Goal: Task Accomplishment & Management: Manage account settings

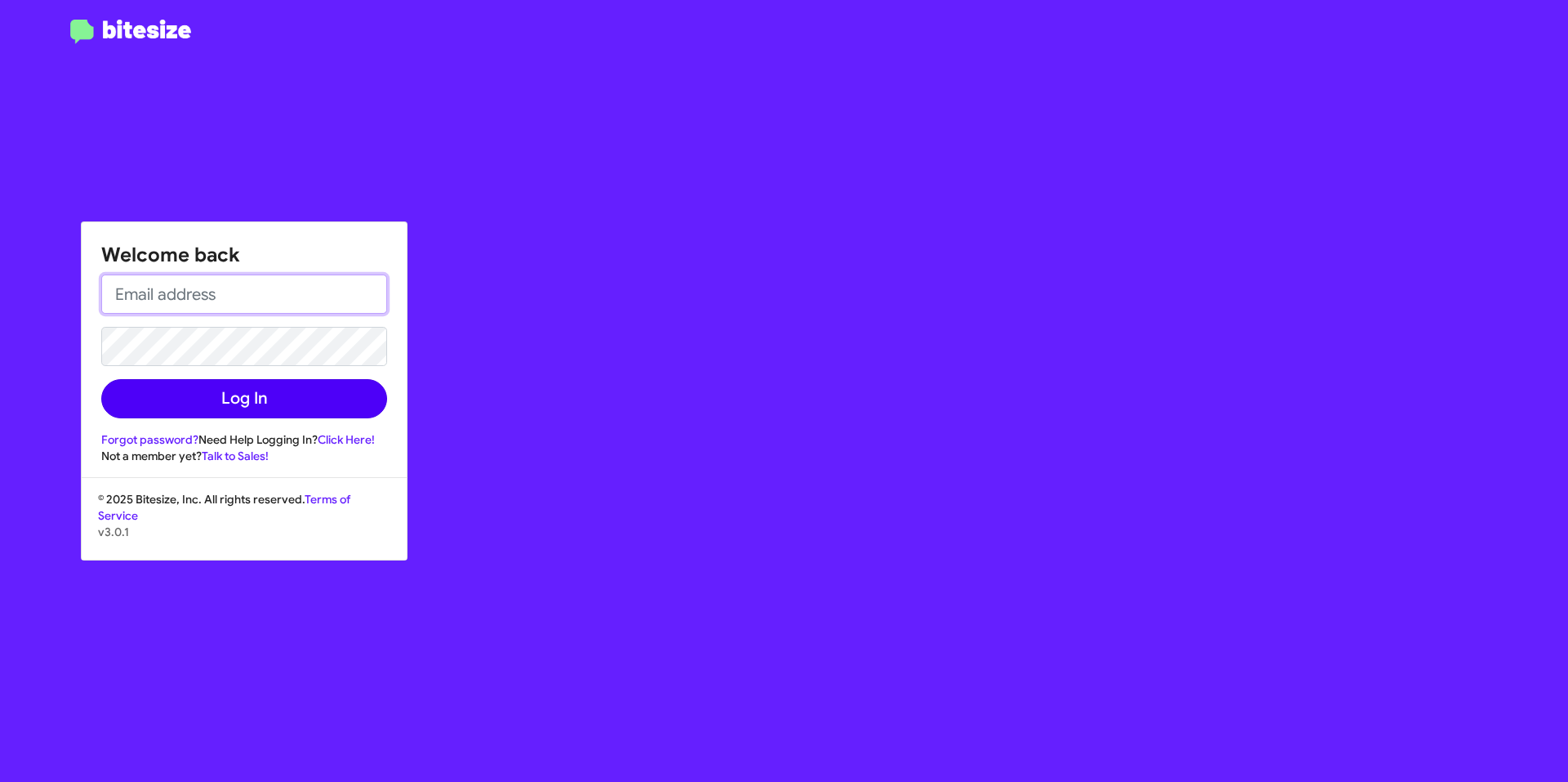
type input "[EMAIL_ADDRESS][DOMAIN_NAME]"
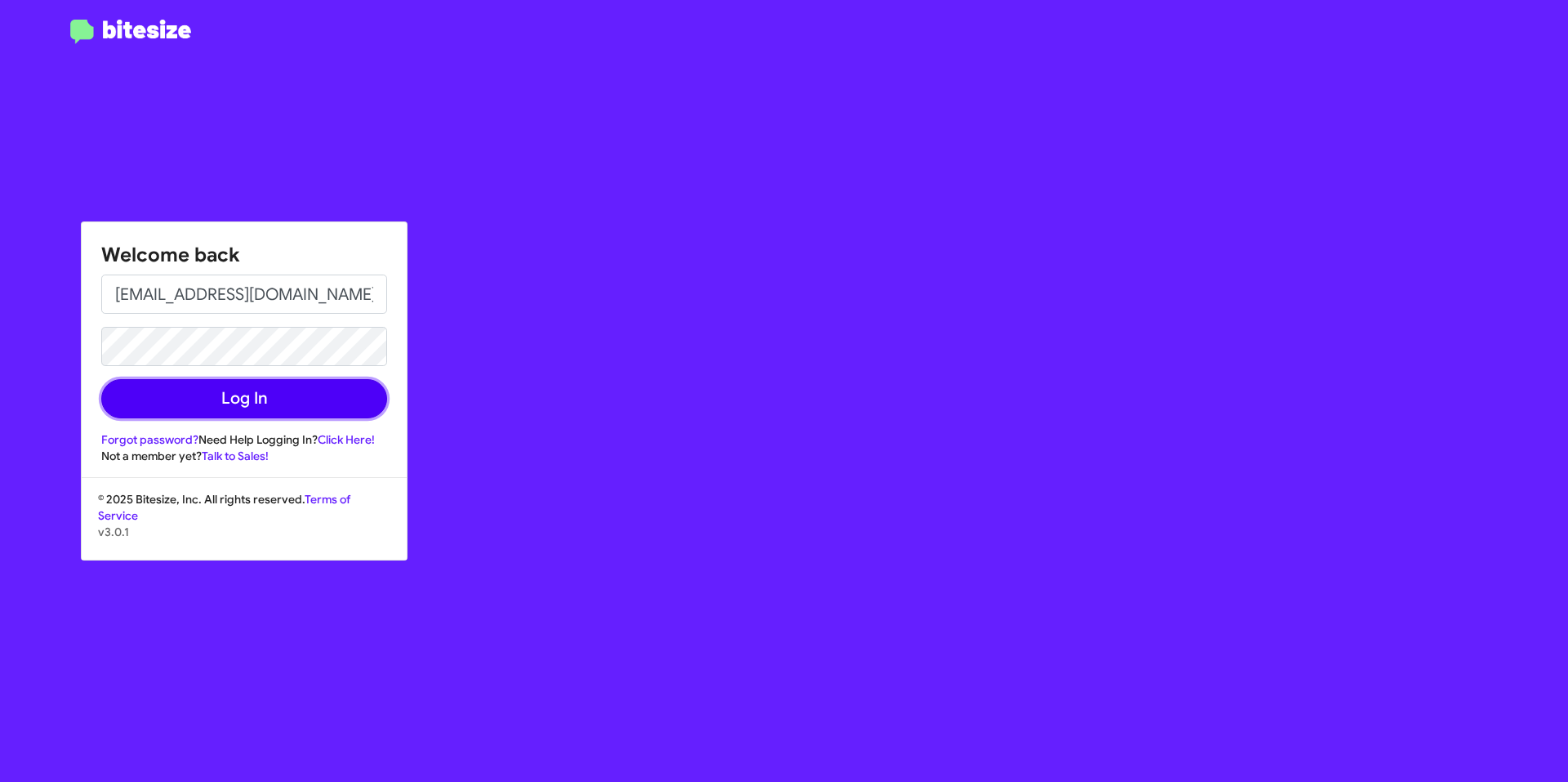
click at [284, 391] on button "Log In" at bounding box center [244, 398] width 286 height 39
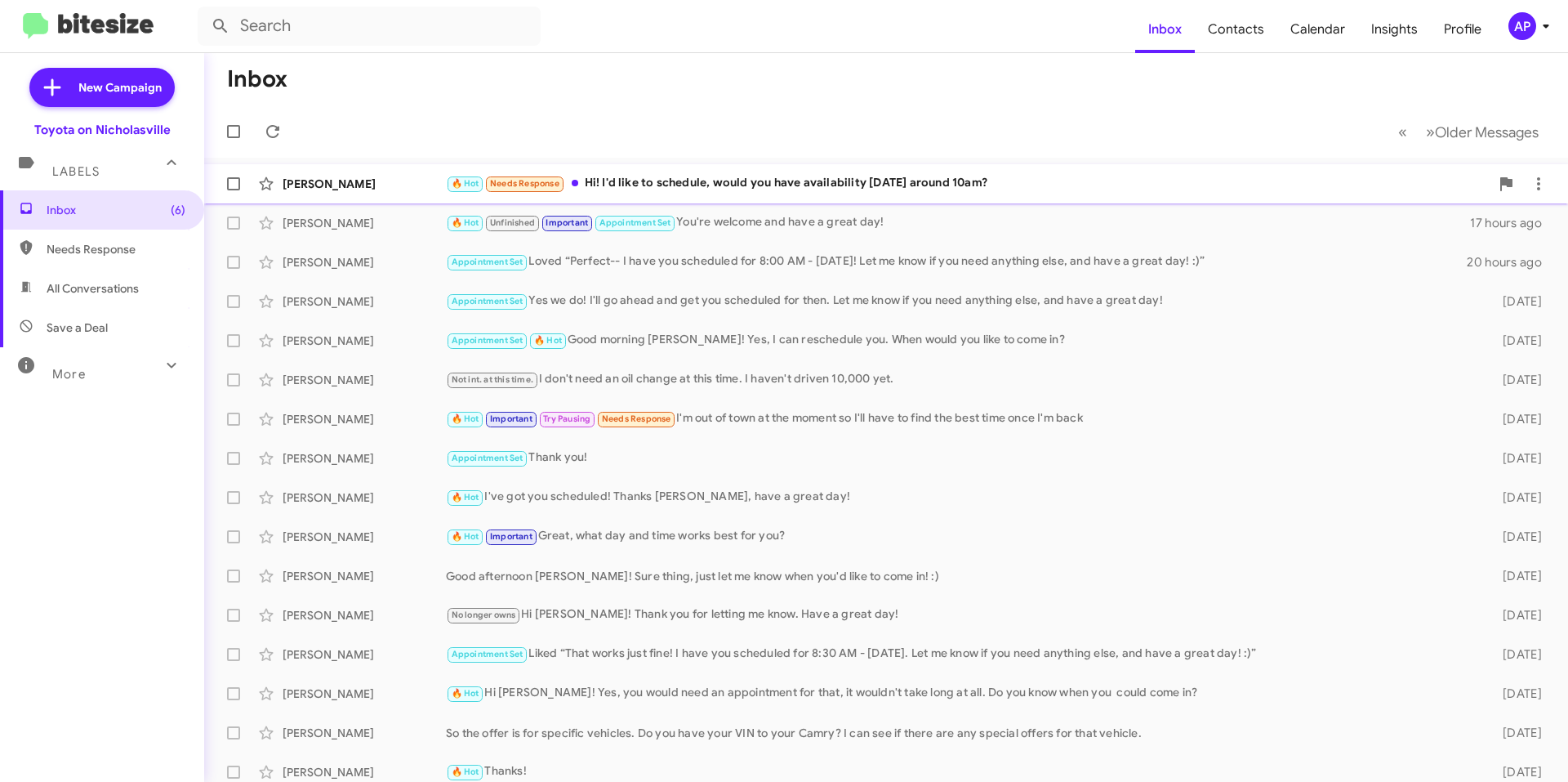
click at [790, 169] on div "[PERSON_NAME] 🔥 Hot Needs Response Hi! I'd like to schedule, would you have ava…" at bounding box center [886, 183] width 1338 height 33
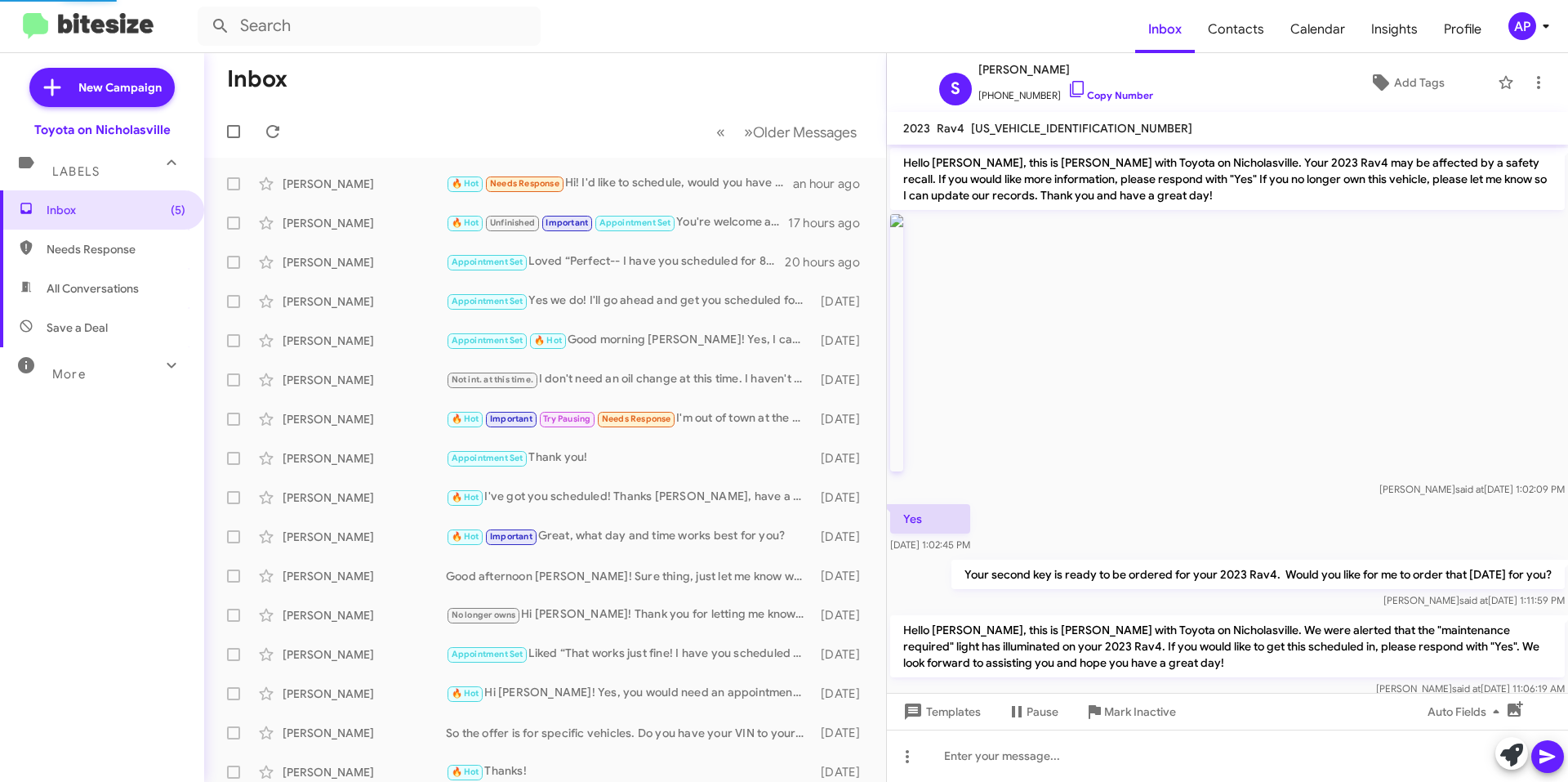
scroll to position [1954, 0]
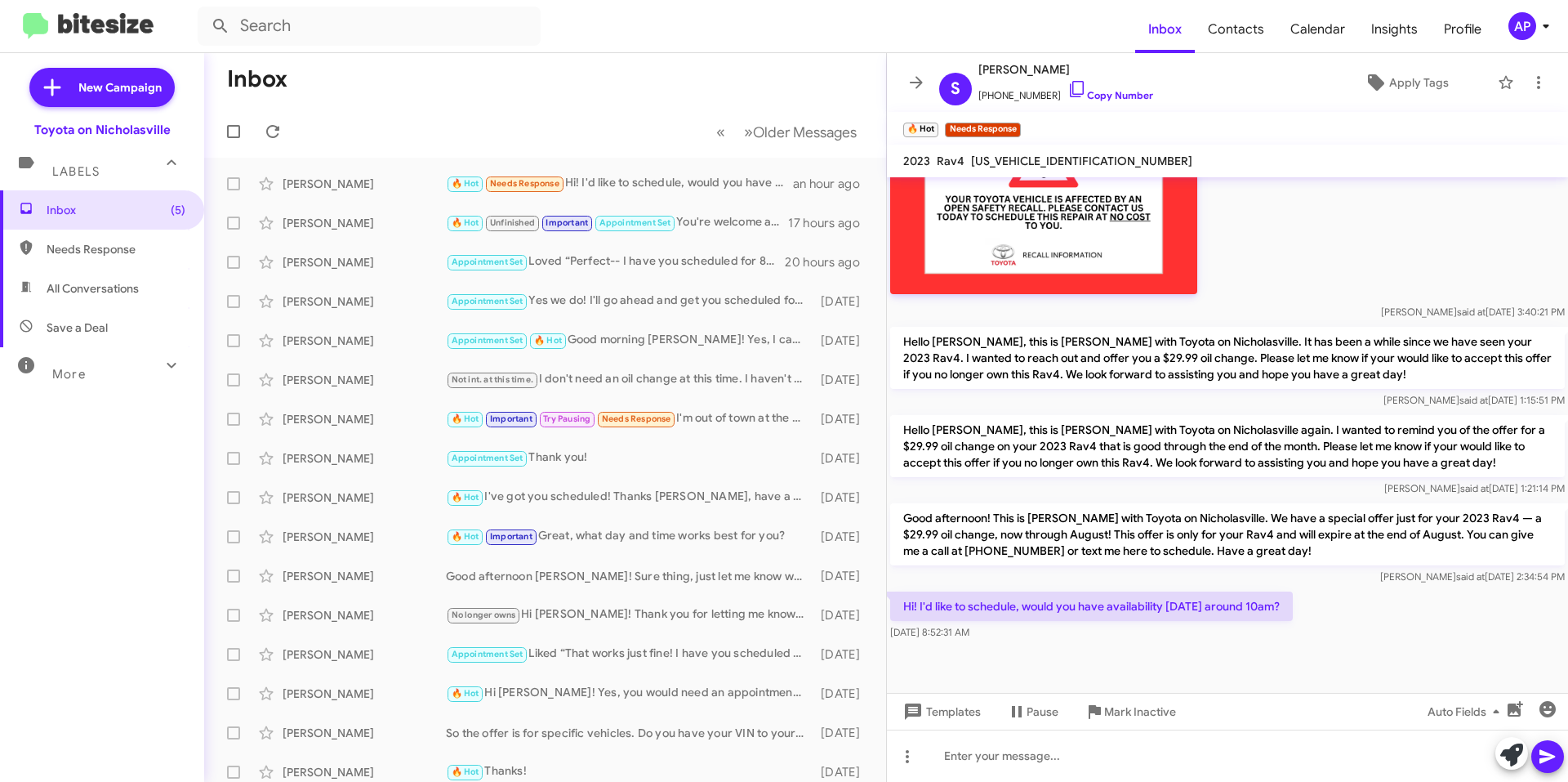
click at [790, 158] on span "[US_VEHICLE_IDENTIFICATION_NUMBER]" at bounding box center [1081, 161] width 221 height 14
copy span "[US_VEHICLE_IDENTIFICATION_NUMBER]"
click at [790, 763] on div at bounding box center [1227, 756] width 681 height 52
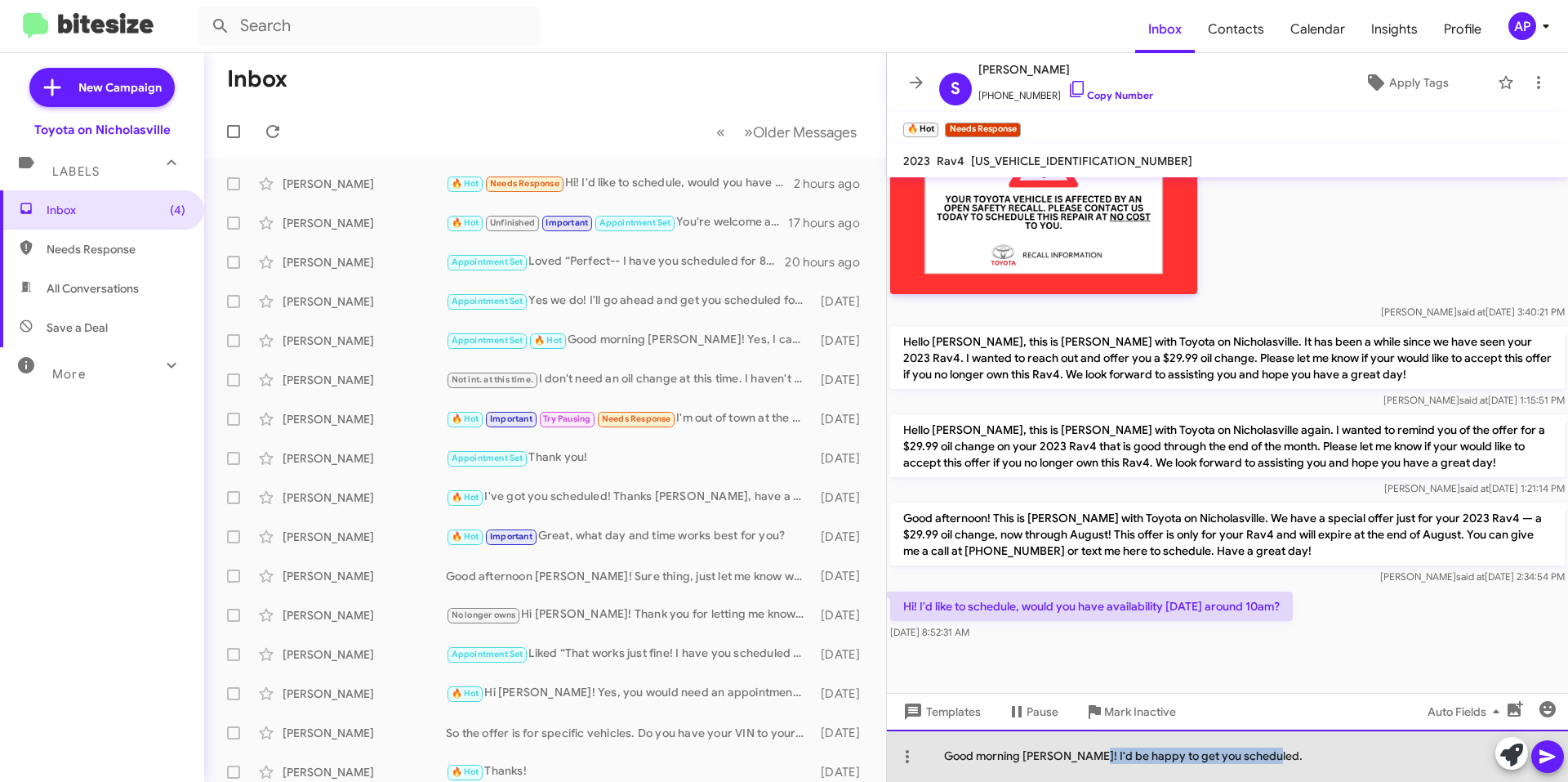
drag, startPoint x: 1301, startPoint y: 768, endPoint x: 1086, endPoint y: 761, distance: 215.1
click at [790, 761] on div "Good morning [PERSON_NAME]! I'd be happy to get you scheduled." at bounding box center [1227, 756] width 681 height 52
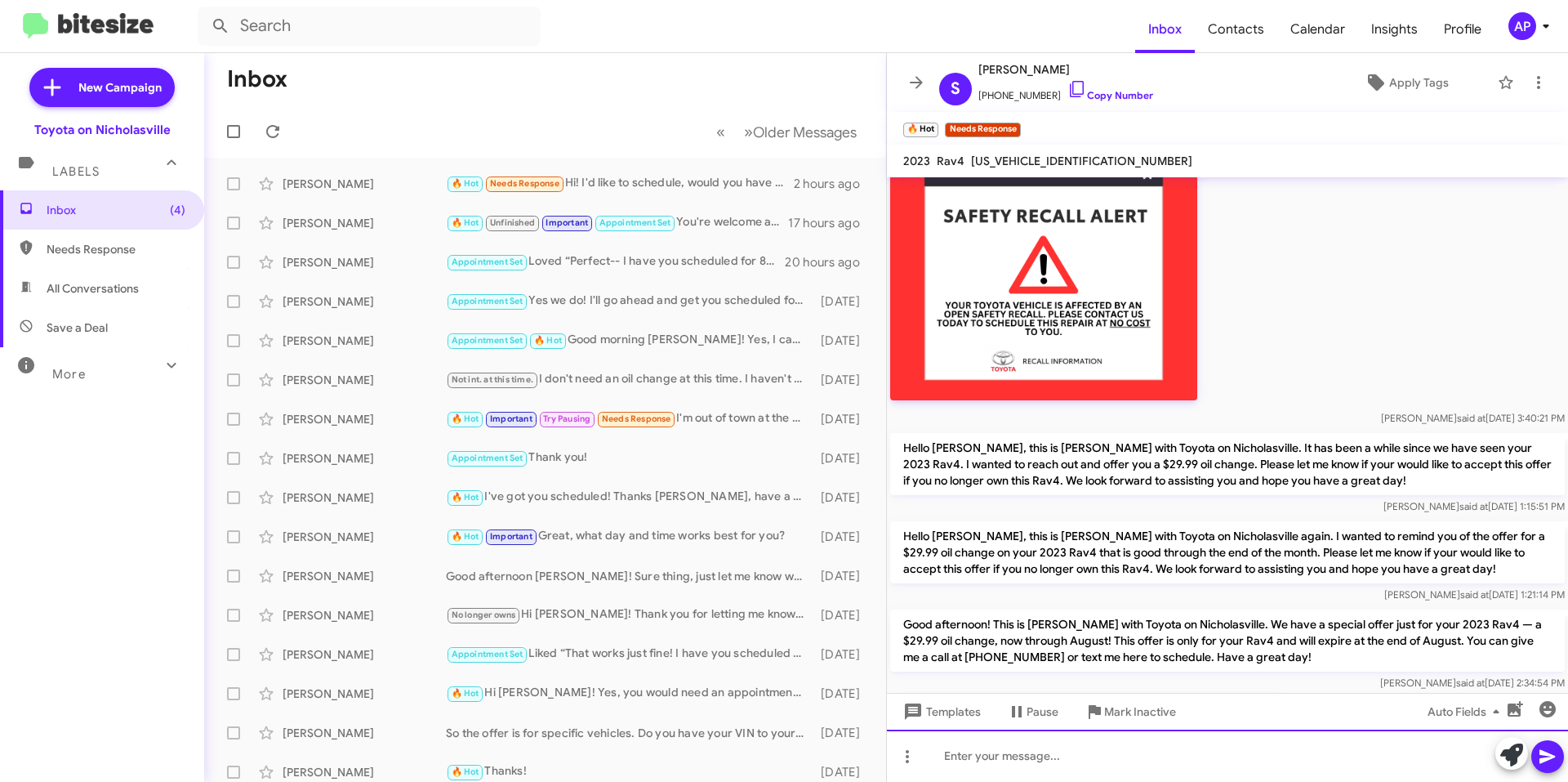
scroll to position [2567, 0]
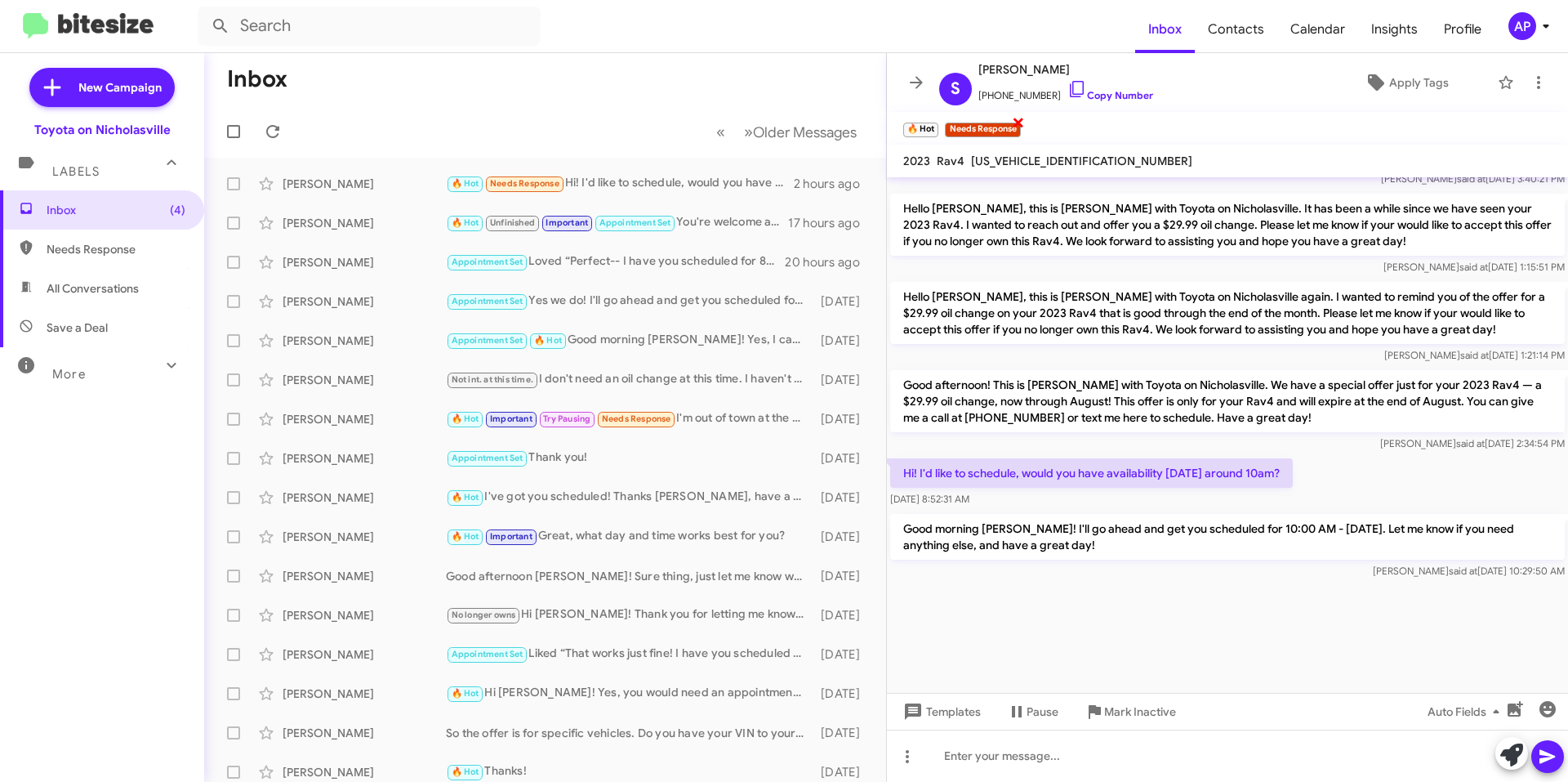
click at [790, 121] on span "×" at bounding box center [1019, 122] width 13 height 20
click at [790, 80] on span "Apply Tags" at bounding box center [1419, 82] width 60 height 30
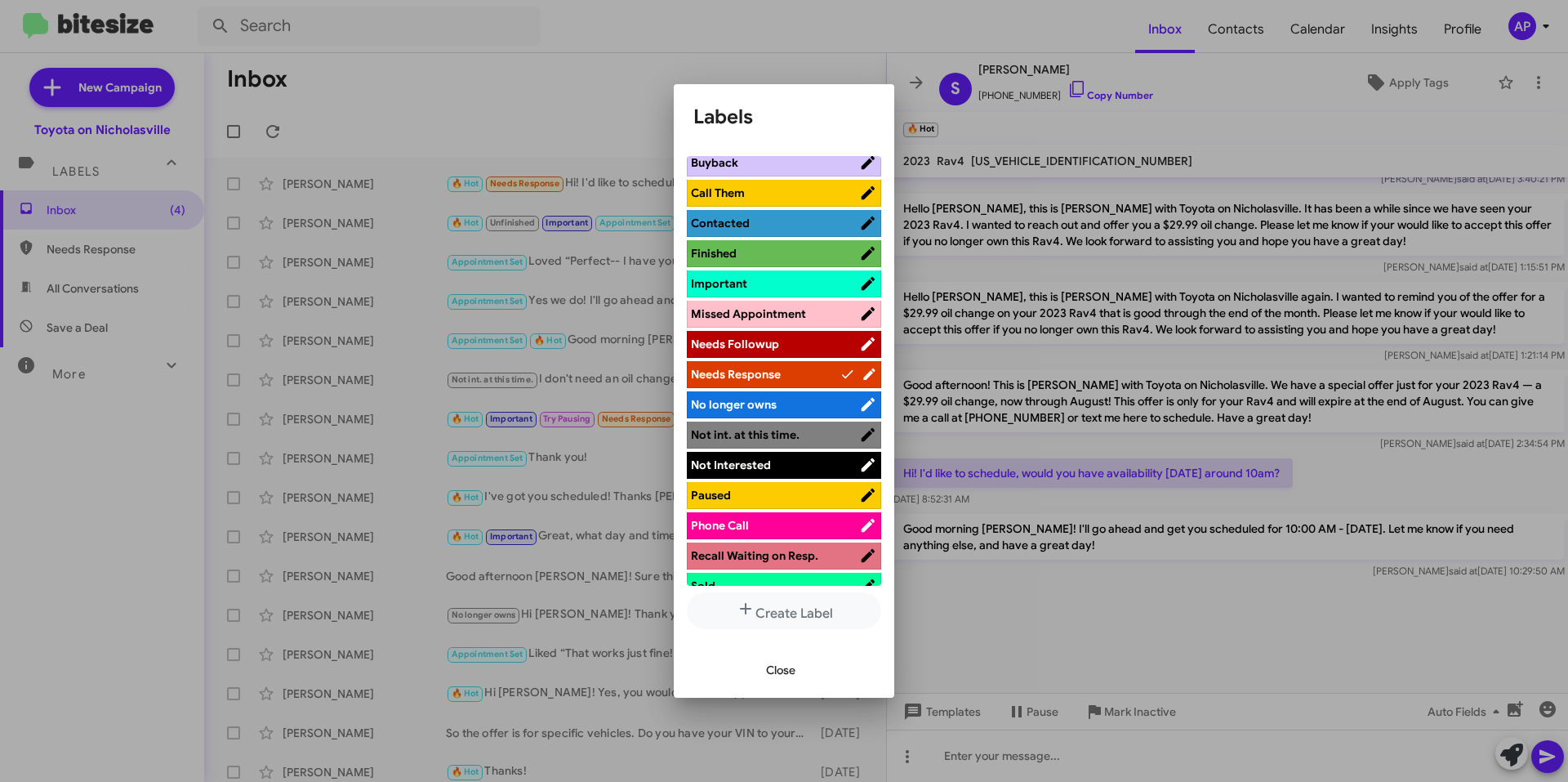
scroll to position [0, 0]
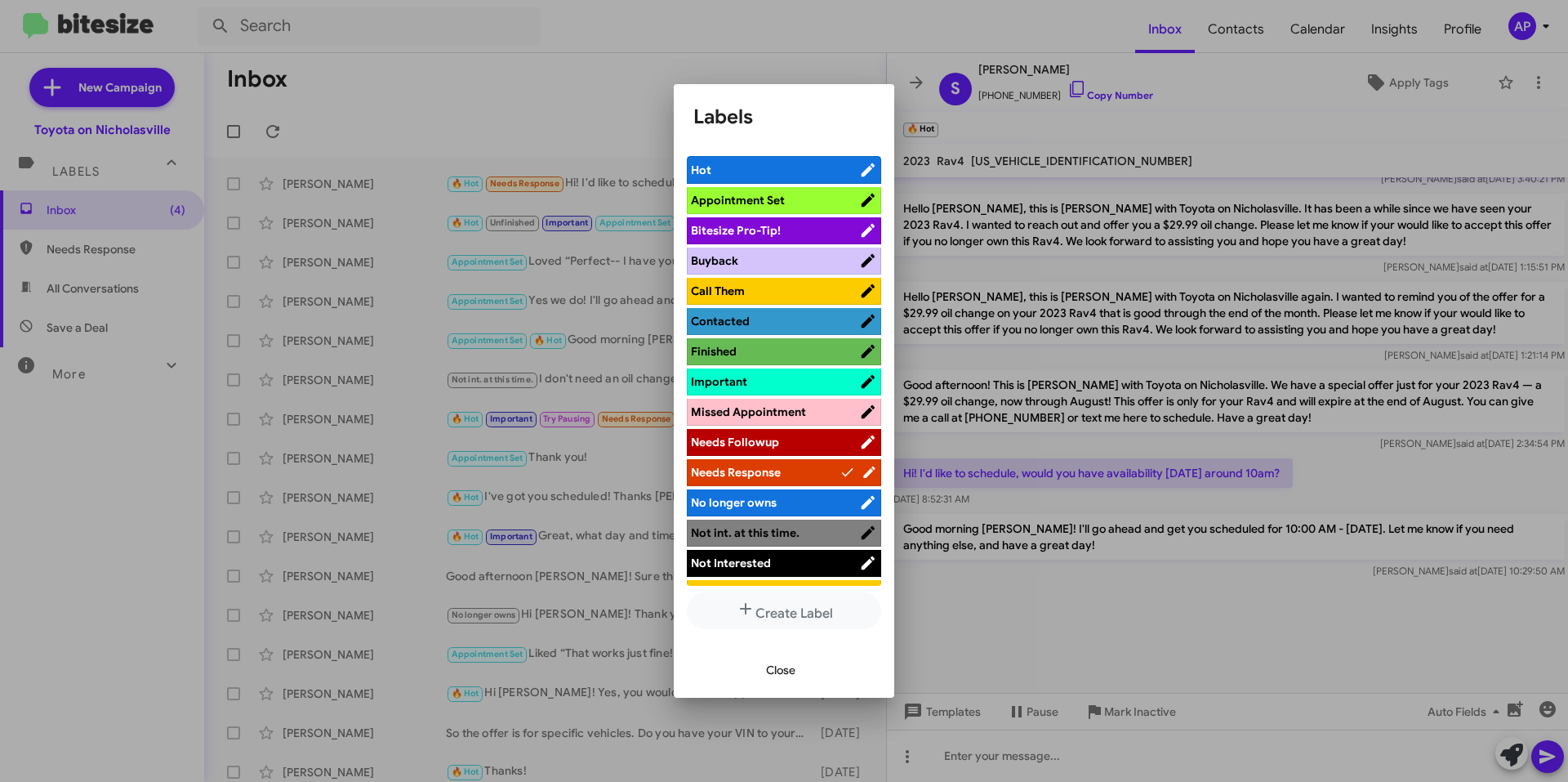
click at [745, 200] on span "Appointment Set" at bounding box center [738, 200] width 94 height 14
click at [790, 176] on icon at bounding box center [847, 170] width 15 height 20
click at [768, 668] on span "Close" at bounding box center [780, 669] width 30 height 30
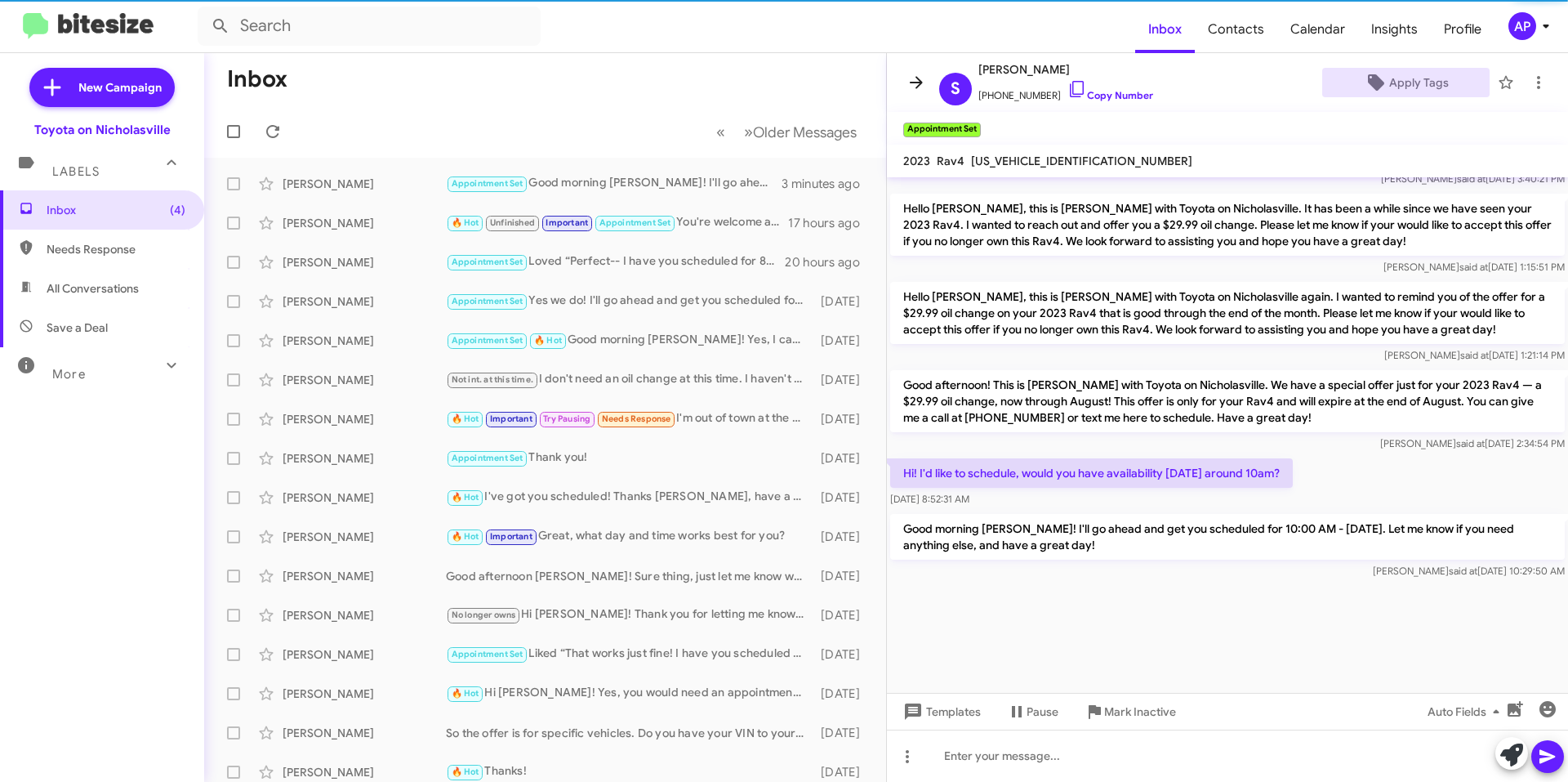
click at [790, 81] on span at bounding box center [917, 82] width 33 height 20
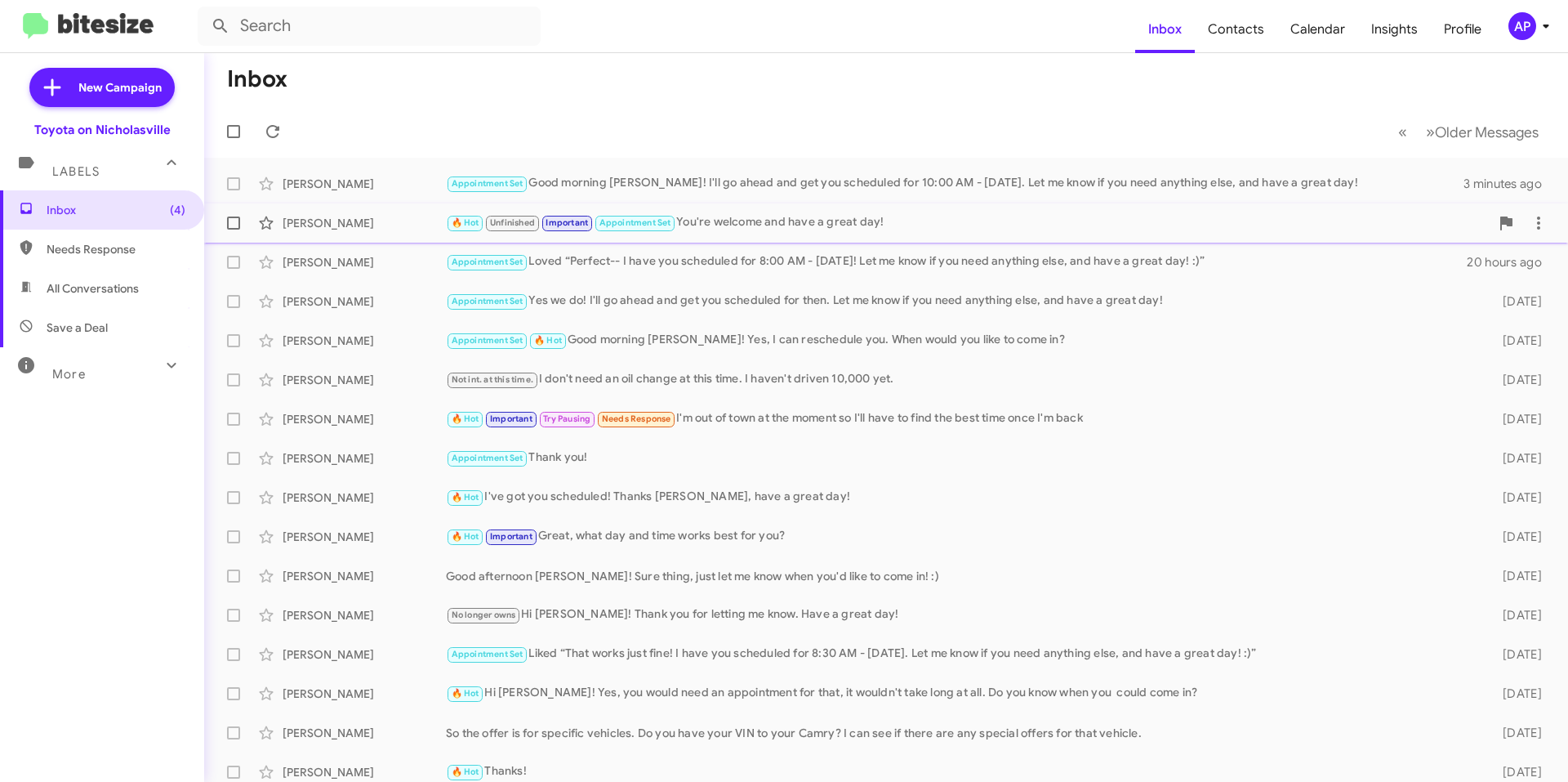
click at [790, 218] on div "🔥 Hot Unfinished Important Appointment Set You're welcome and have a great day!" at bounding box center [968, 222] width 1044 height 19
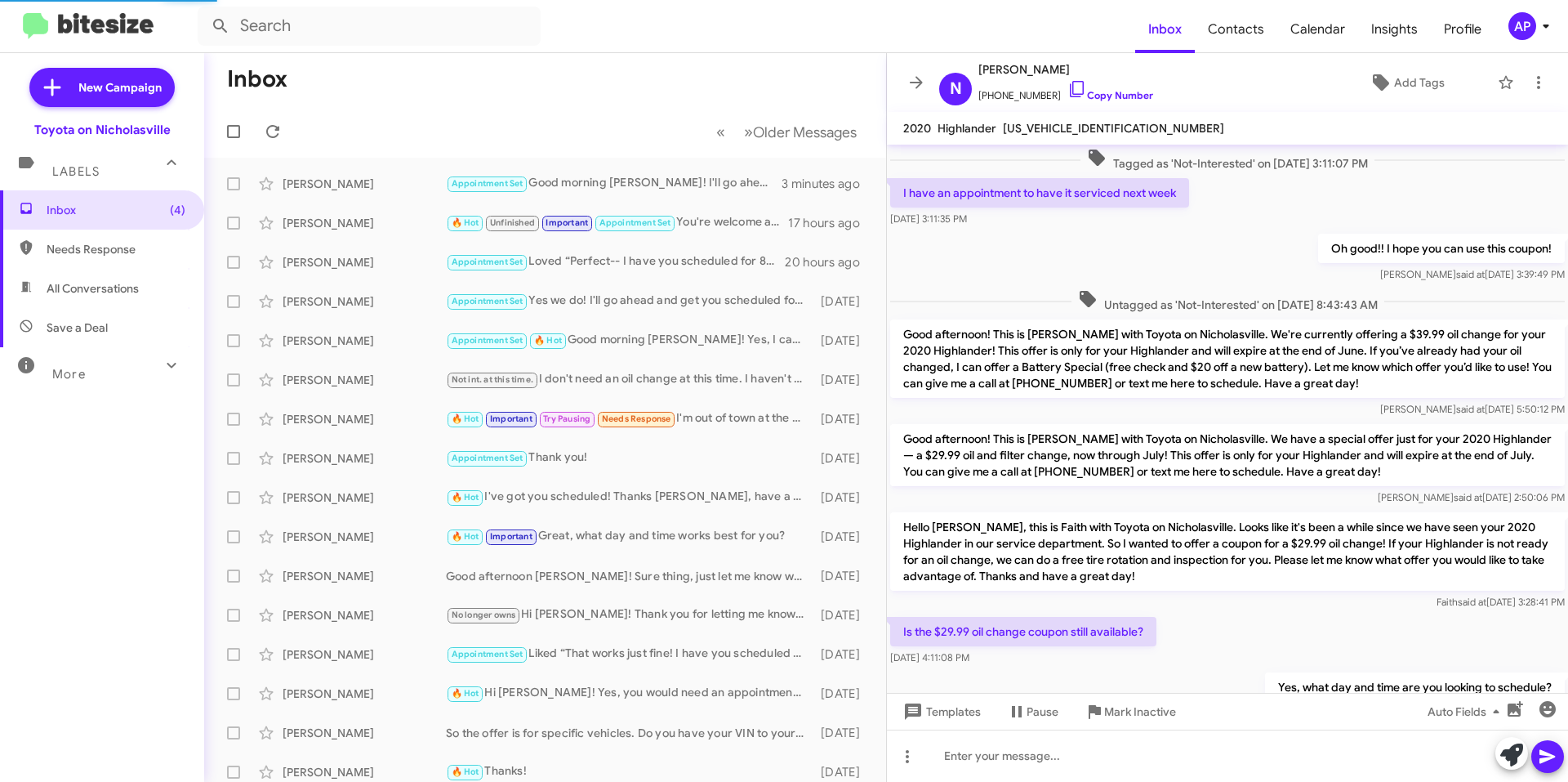
scroll to position [724, 0]
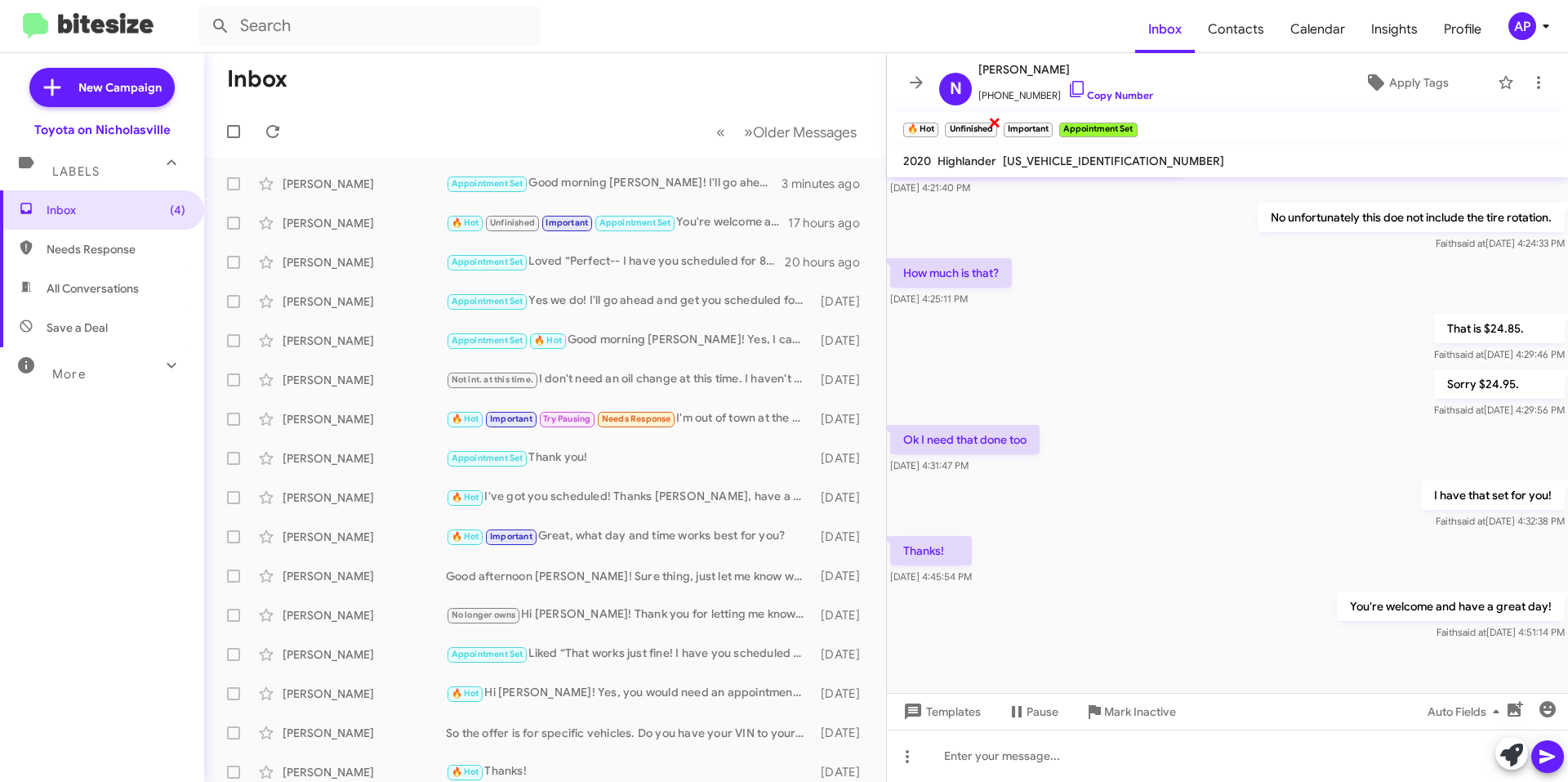
click at [790, 121] on span "×" at bounding box center [994, 122] width 13 height 20
click at [790, 123] on span "×" at bounding box center [993, 122] width 13 height 20
click at [790, 122] on span "×" at bounding box center [936, 122] width 13 height 20
click at [790, 75] on icon at bounding box center [917, 82] width 20 height 20
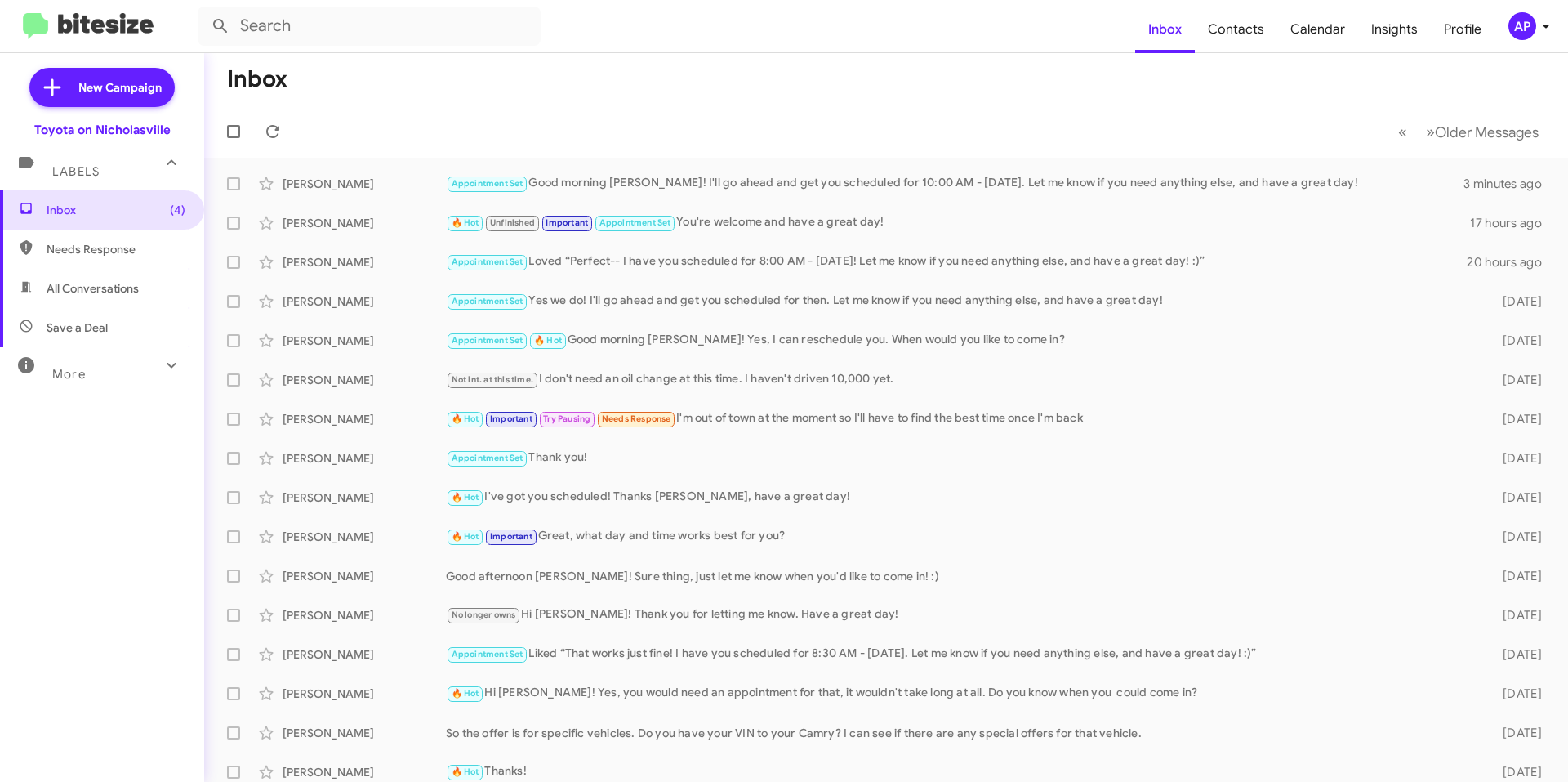
click at [124, 286] on span "All Conversations" at bounding box center [93, 288] width 92 height 16
type input "in:all-conversations"
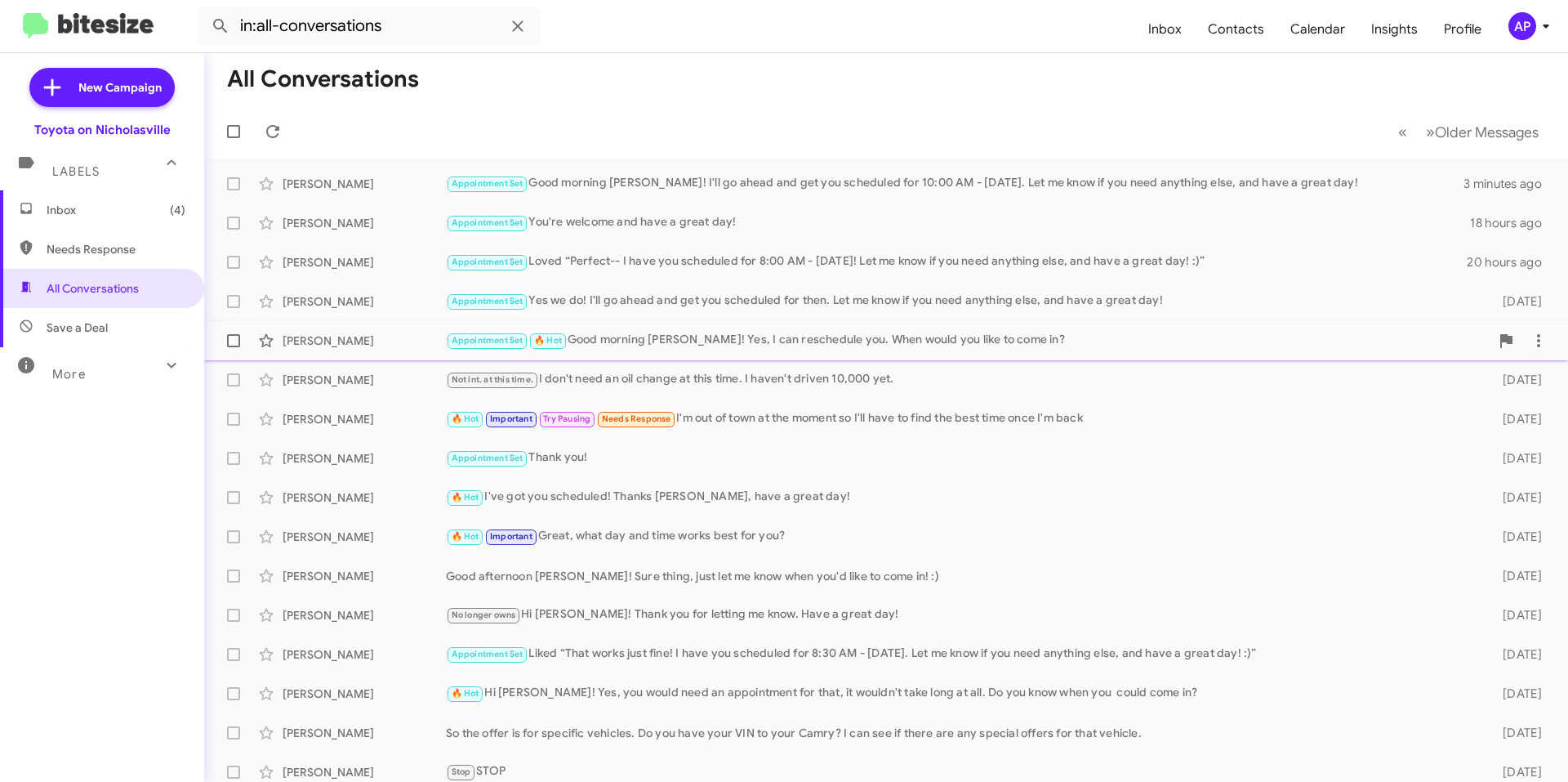
click at [790, 346] on div "Appointment Set 🔥 Hot Good morning [PERSON_NAME]! Yes, I can reschedule you. Wh…" at bounding box center [968, 340] width 1044 height 19
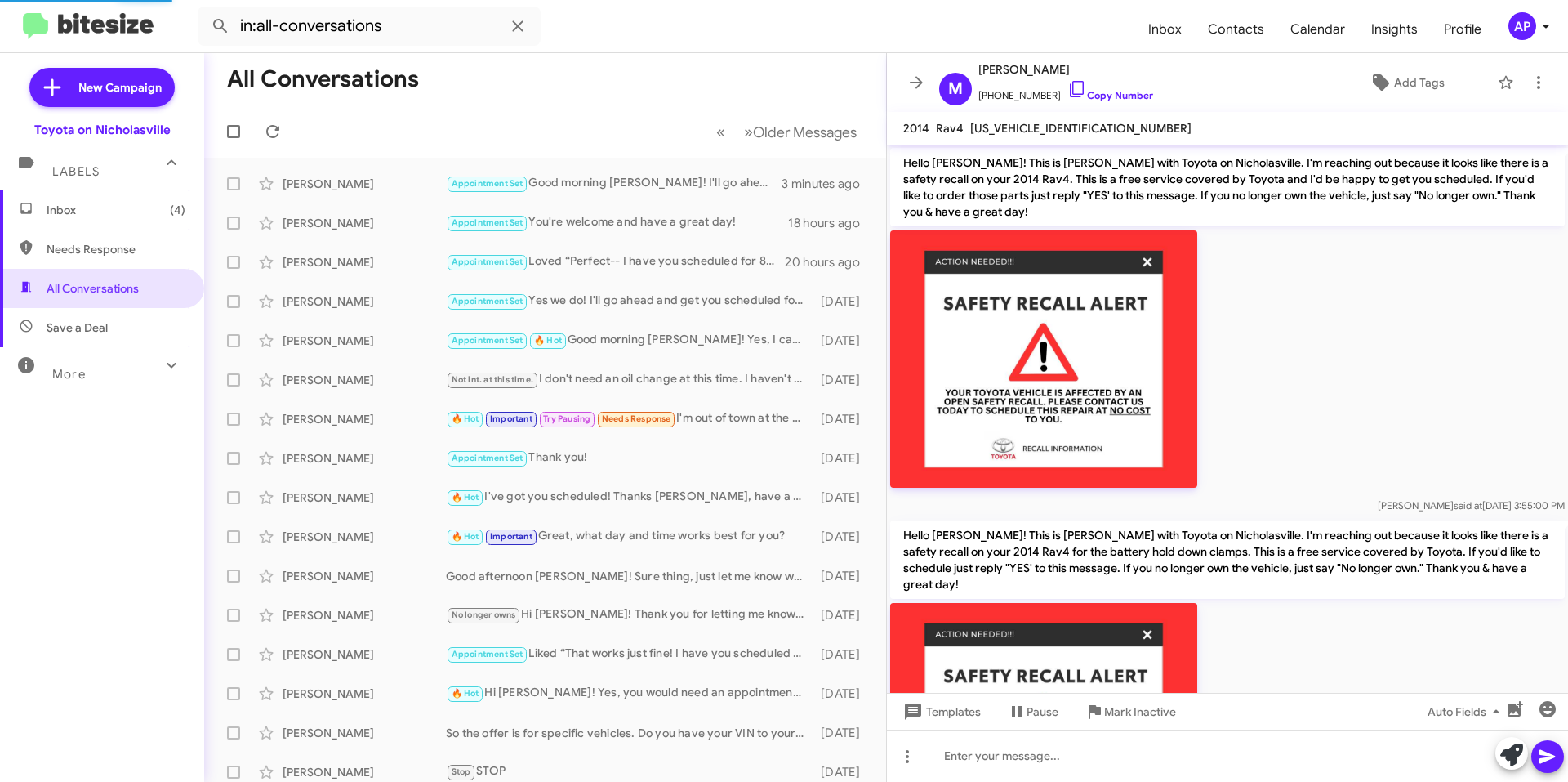
scroll to position [971, 0]
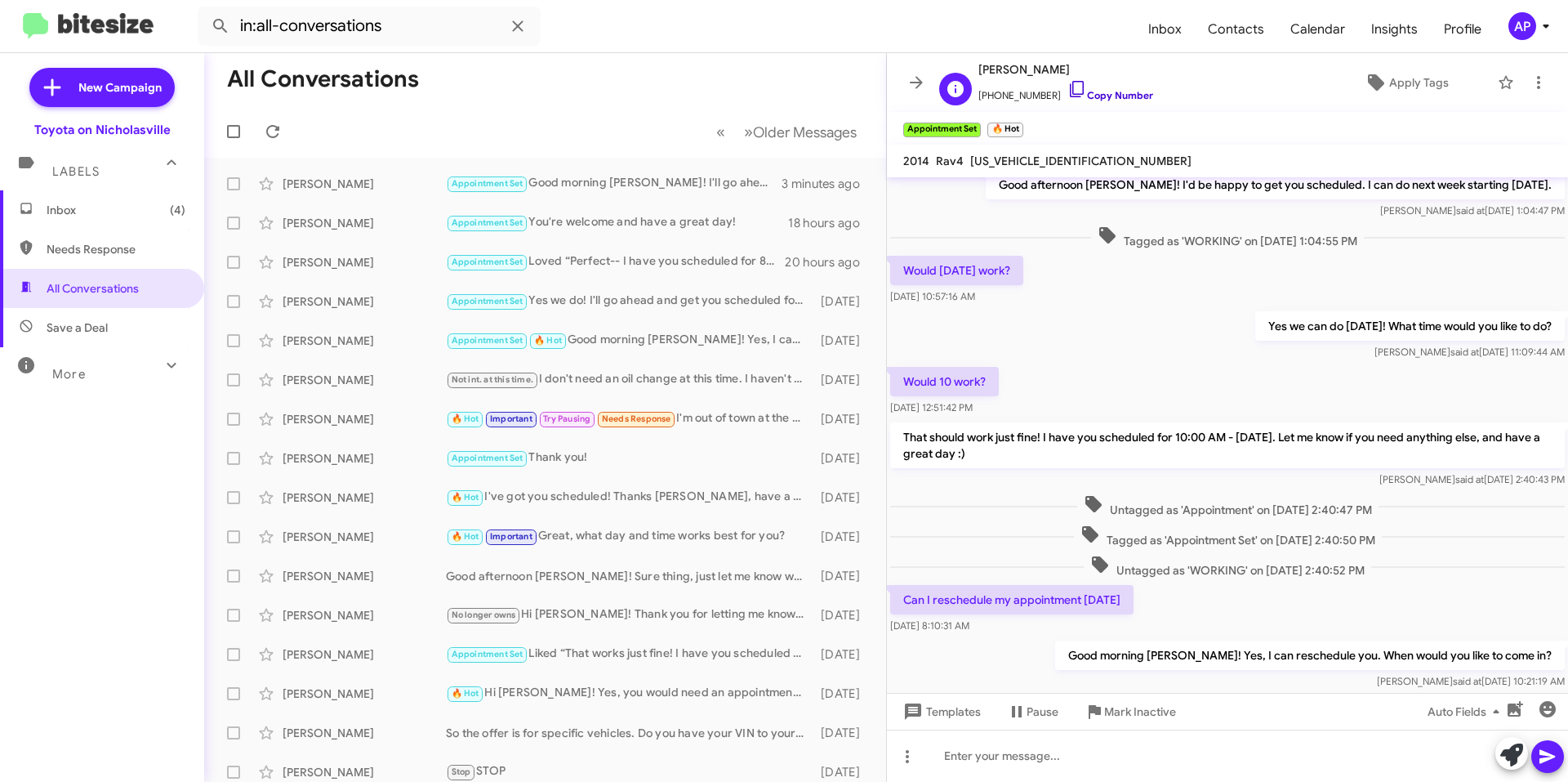
click at [790, 94] on link "Copy Number" at bounding box center [1110, 96] width 86 height 13
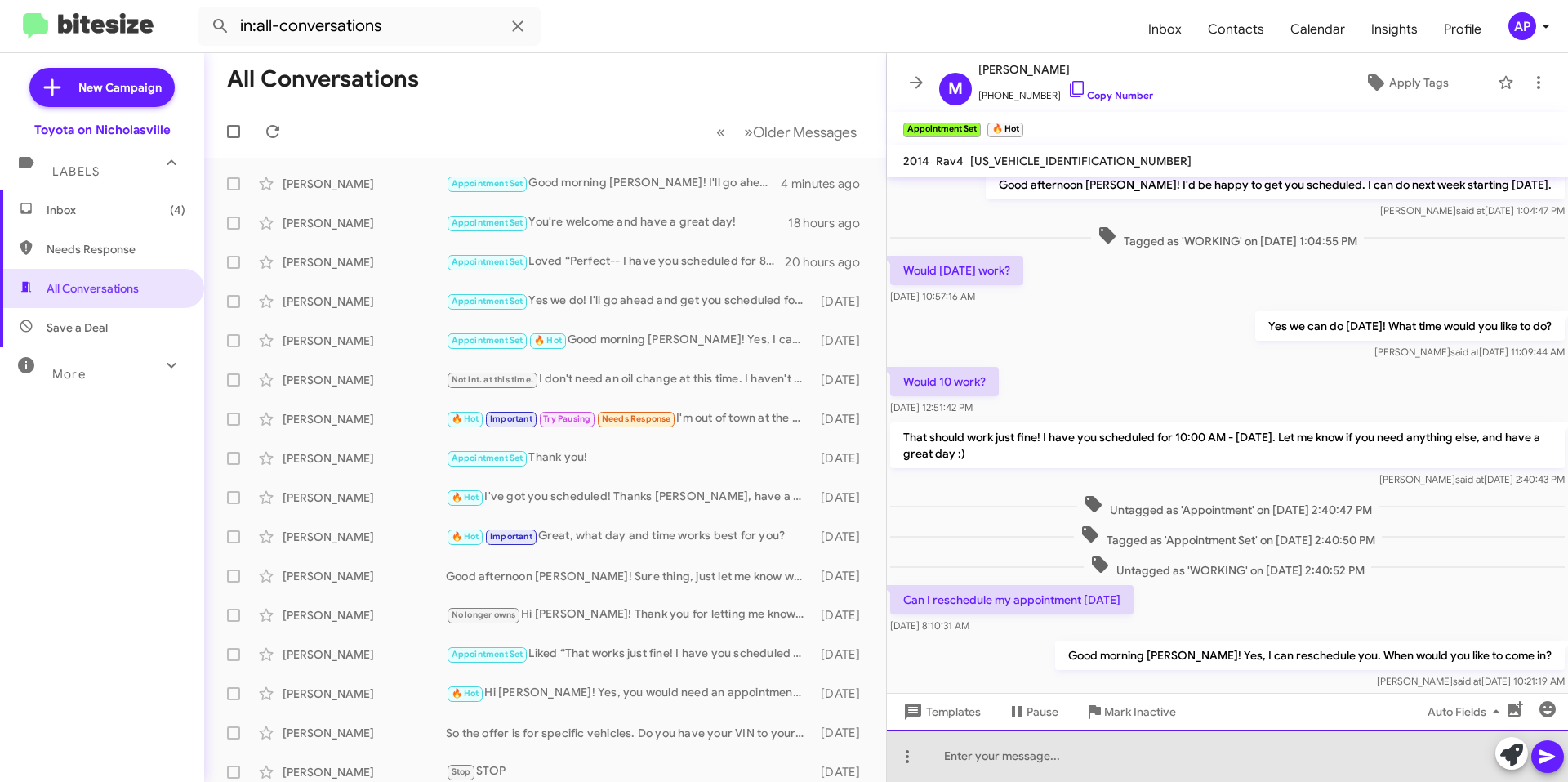
click at [790, 761] on div at bounding box center [1227, 756] width 681 height 52
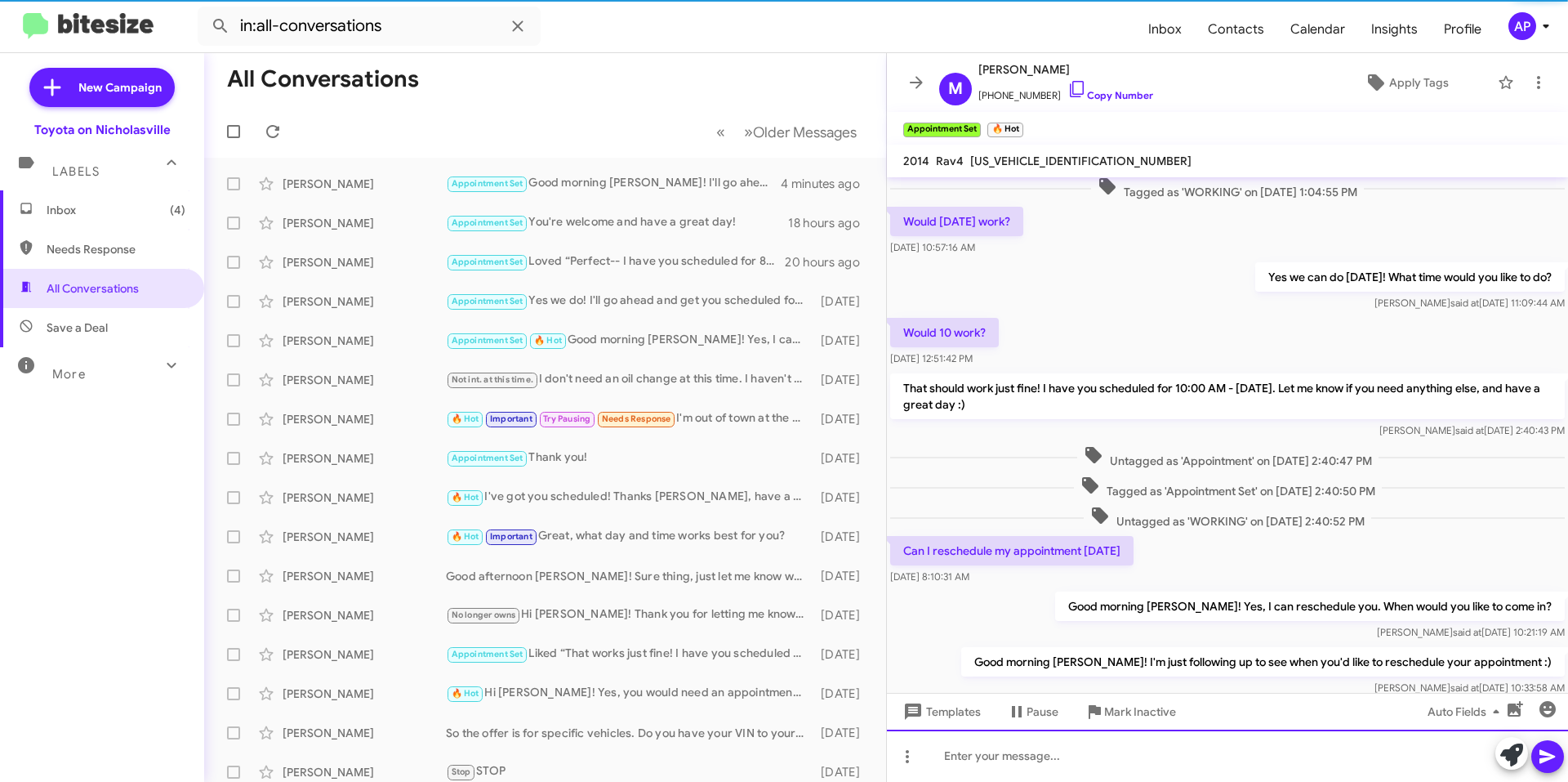
scroll to position [1064, 0]
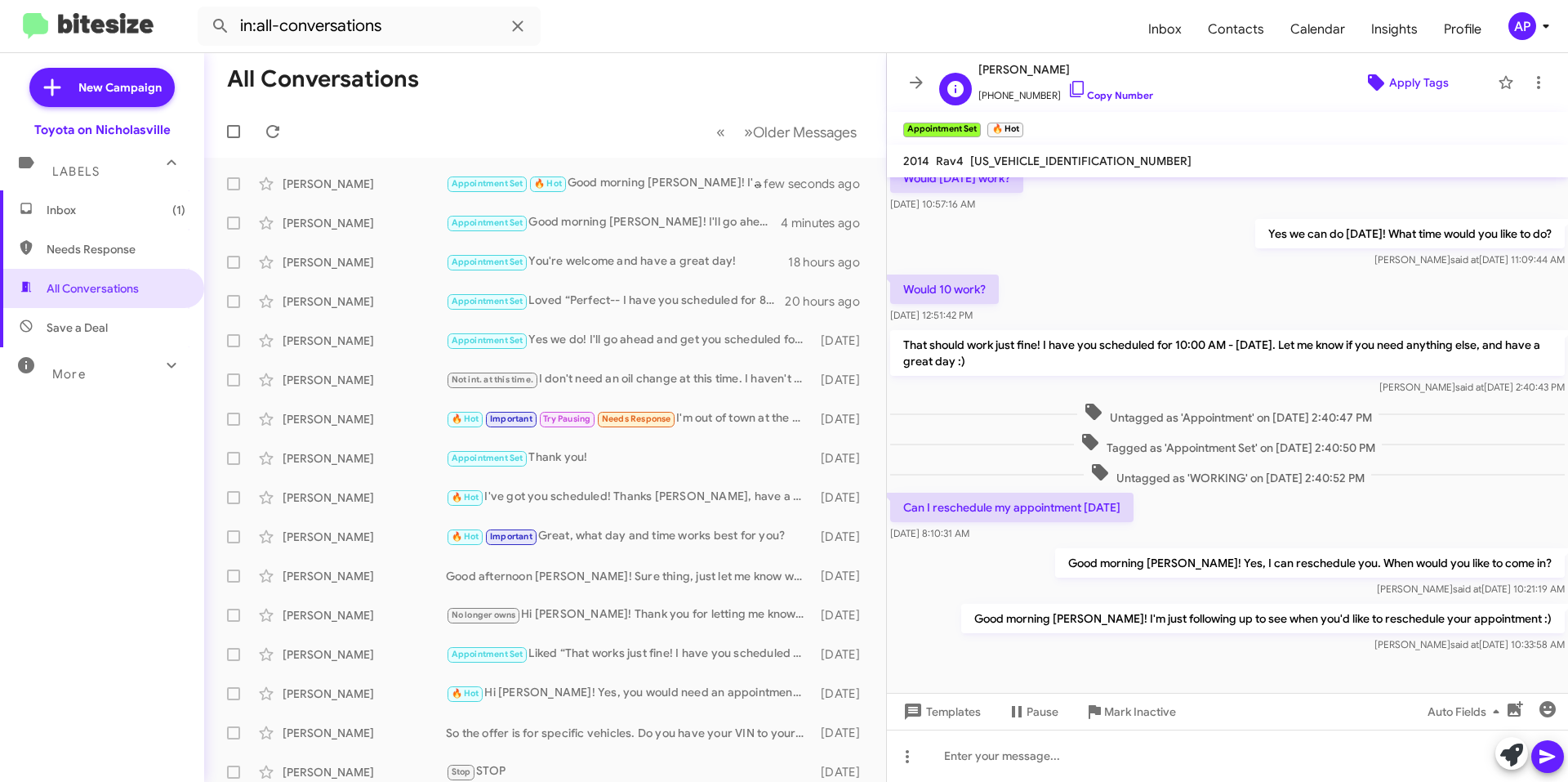
click at [790, 79] on span "Apply Tags" at bounding box center [1419, 82] width 60 height 30
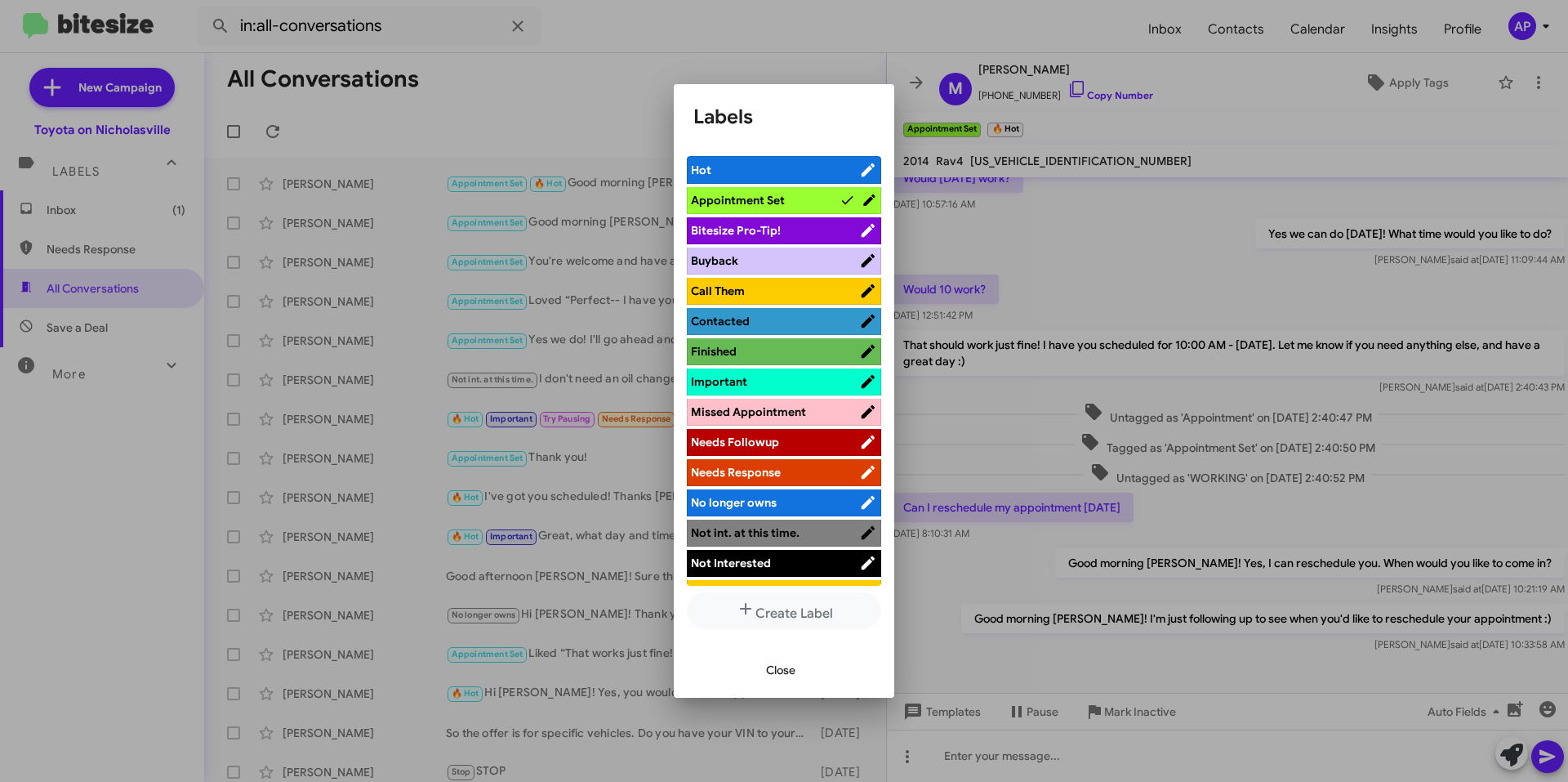
click at [785, 412] on span "Missed Appointment" at bounding box center [749, 412] width 116 height 14
click at [790, 193] on span "Appointment Set" at bounding box center [765, 200] width 149 height 16
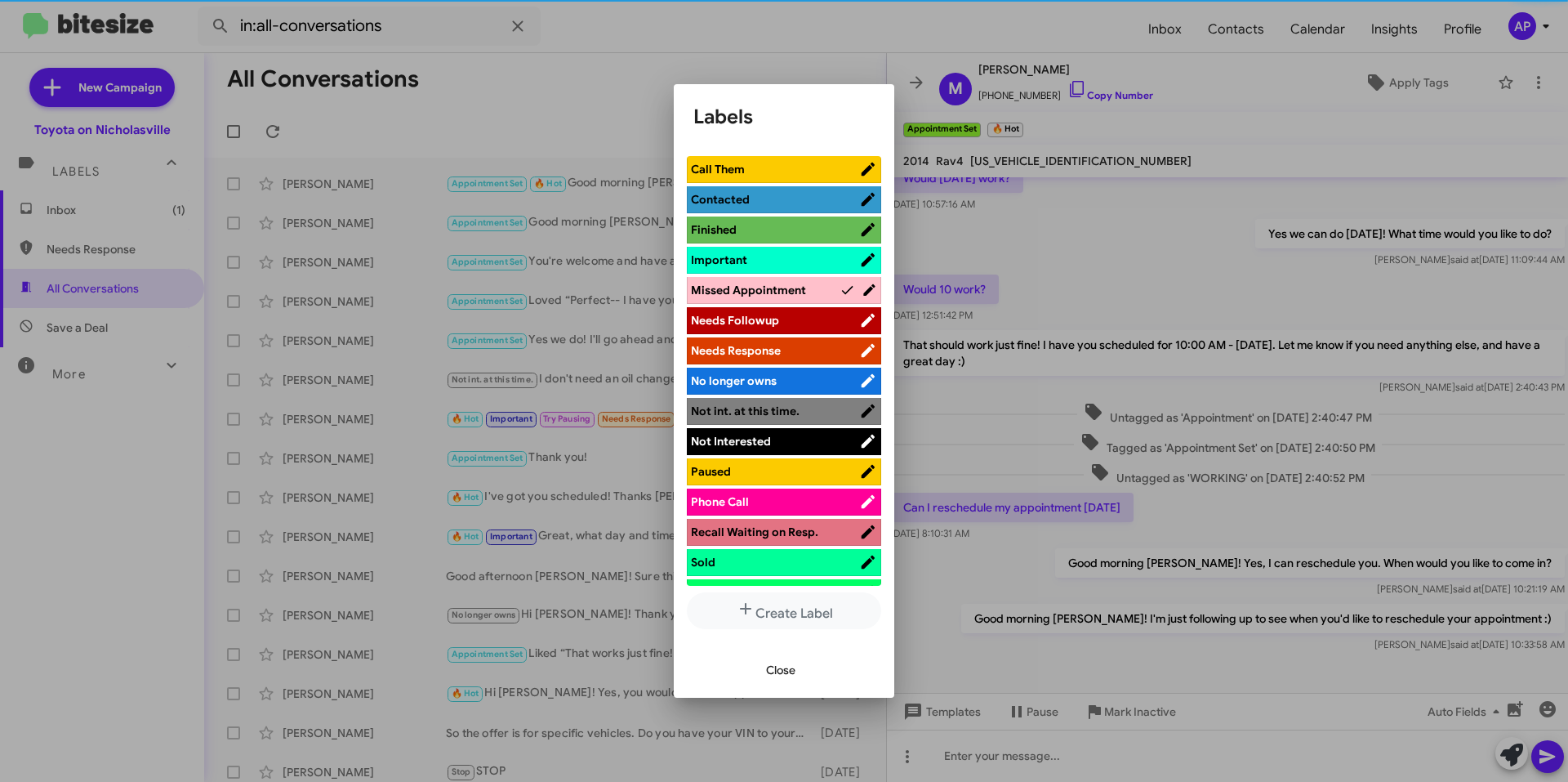
scroll to position [296, 0]
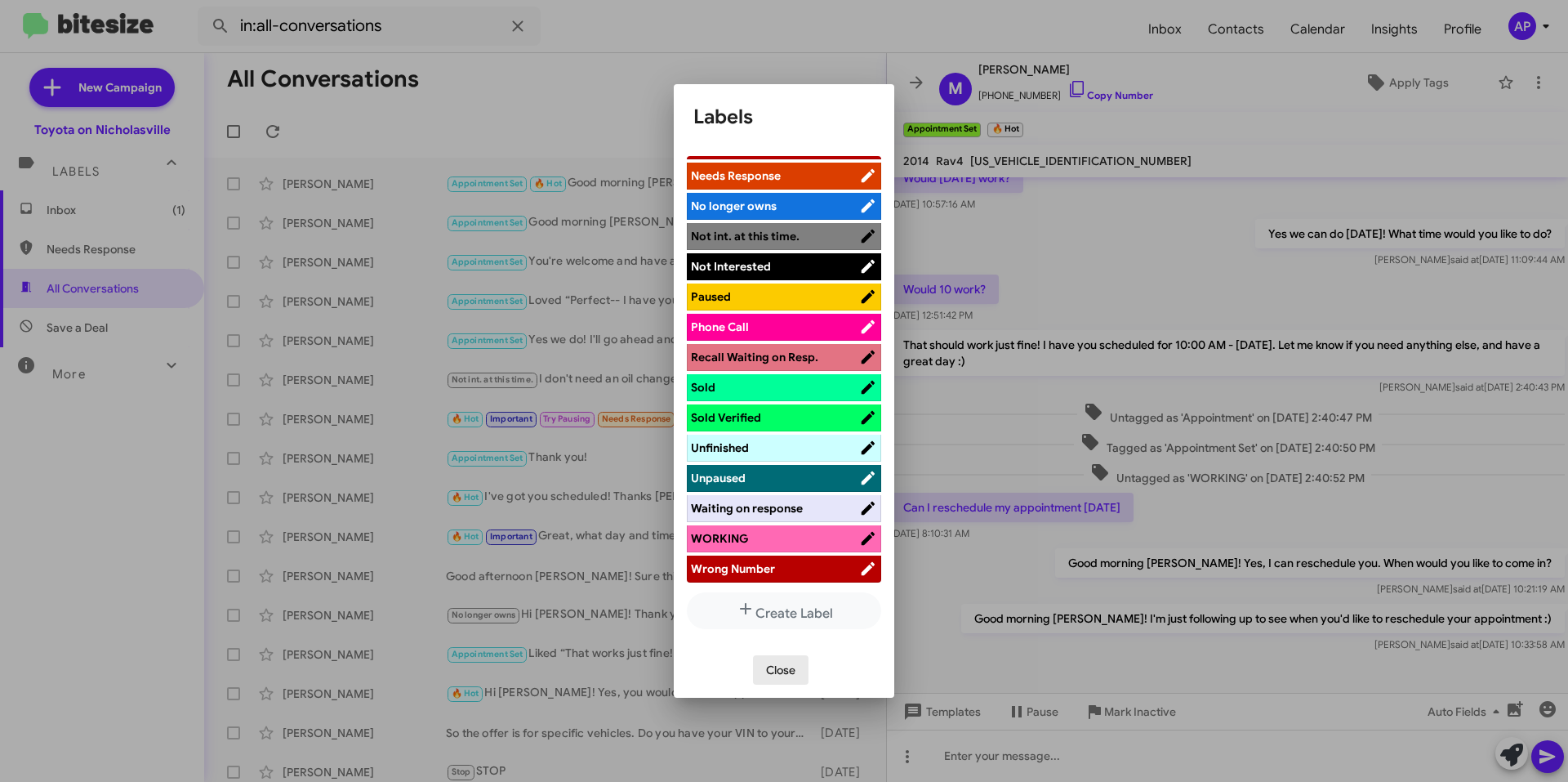
click at [781, 656] on span "Close" at bounding box center [780, 669] width 30 height 30
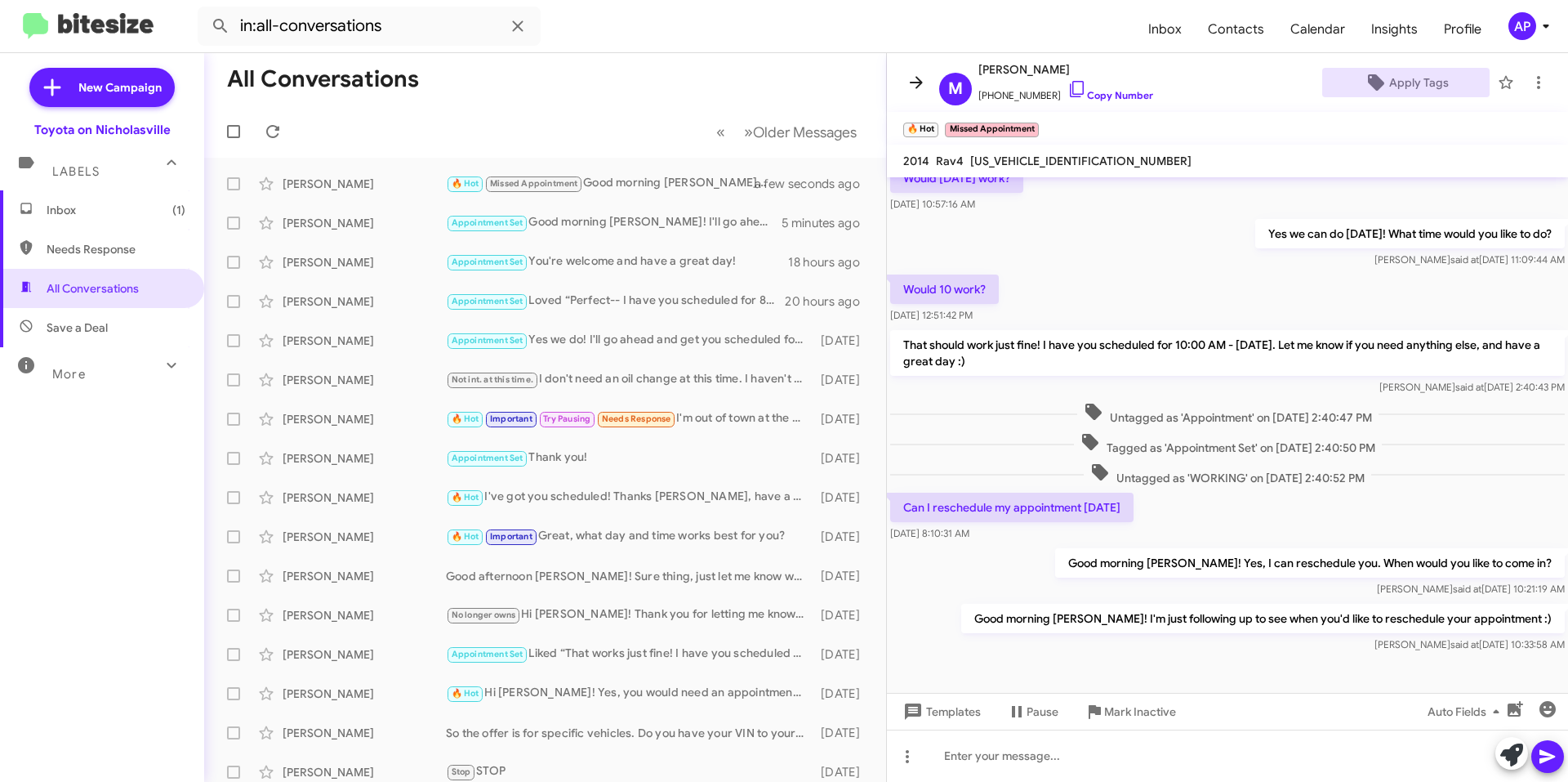
click at [790, 78] on icon at bounding box center [917, 82] width 20 height 20
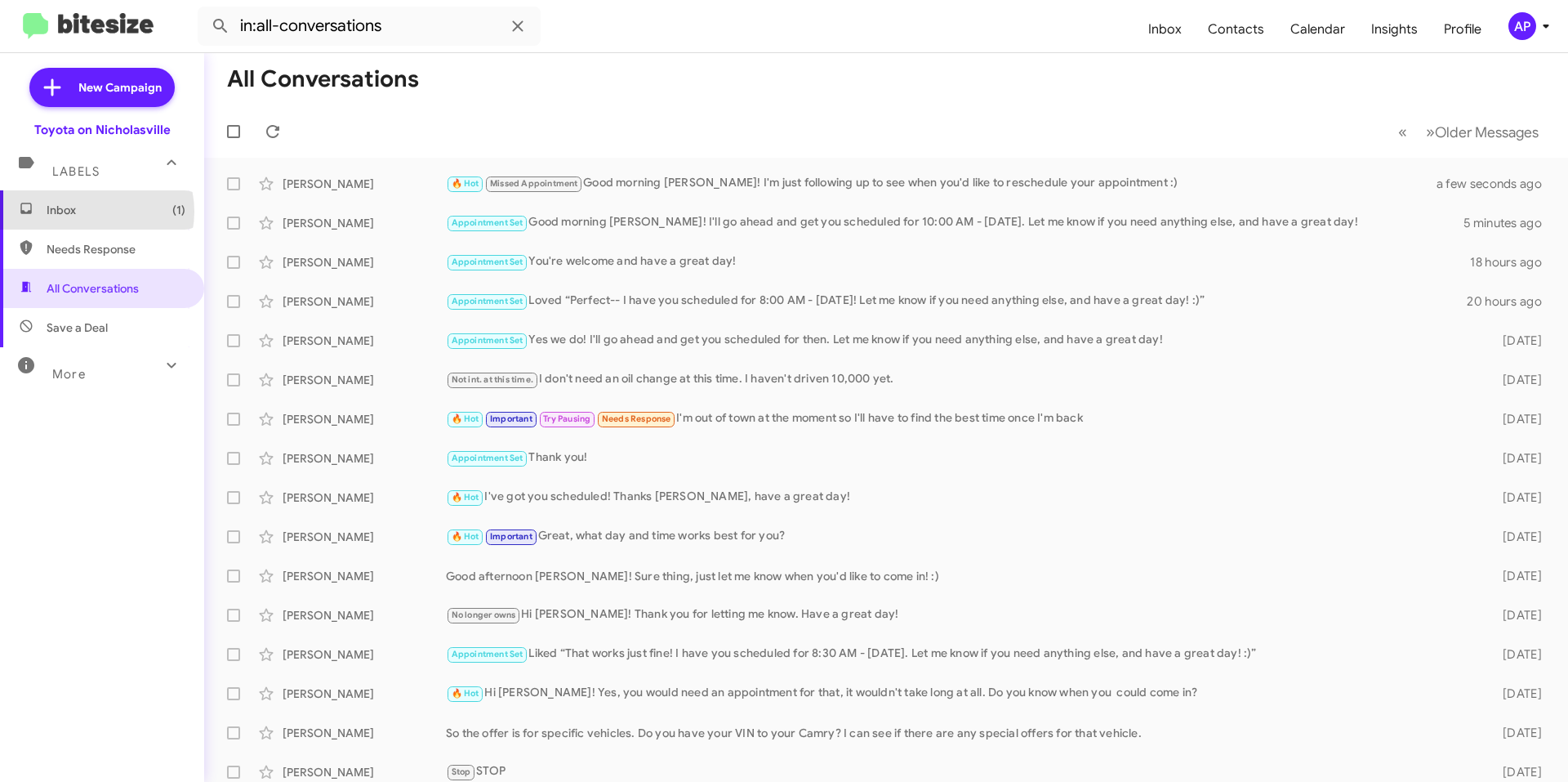
click at [92, 211] on span "Inbox (1)" at bounding box center [117, 209] width 139 height 16
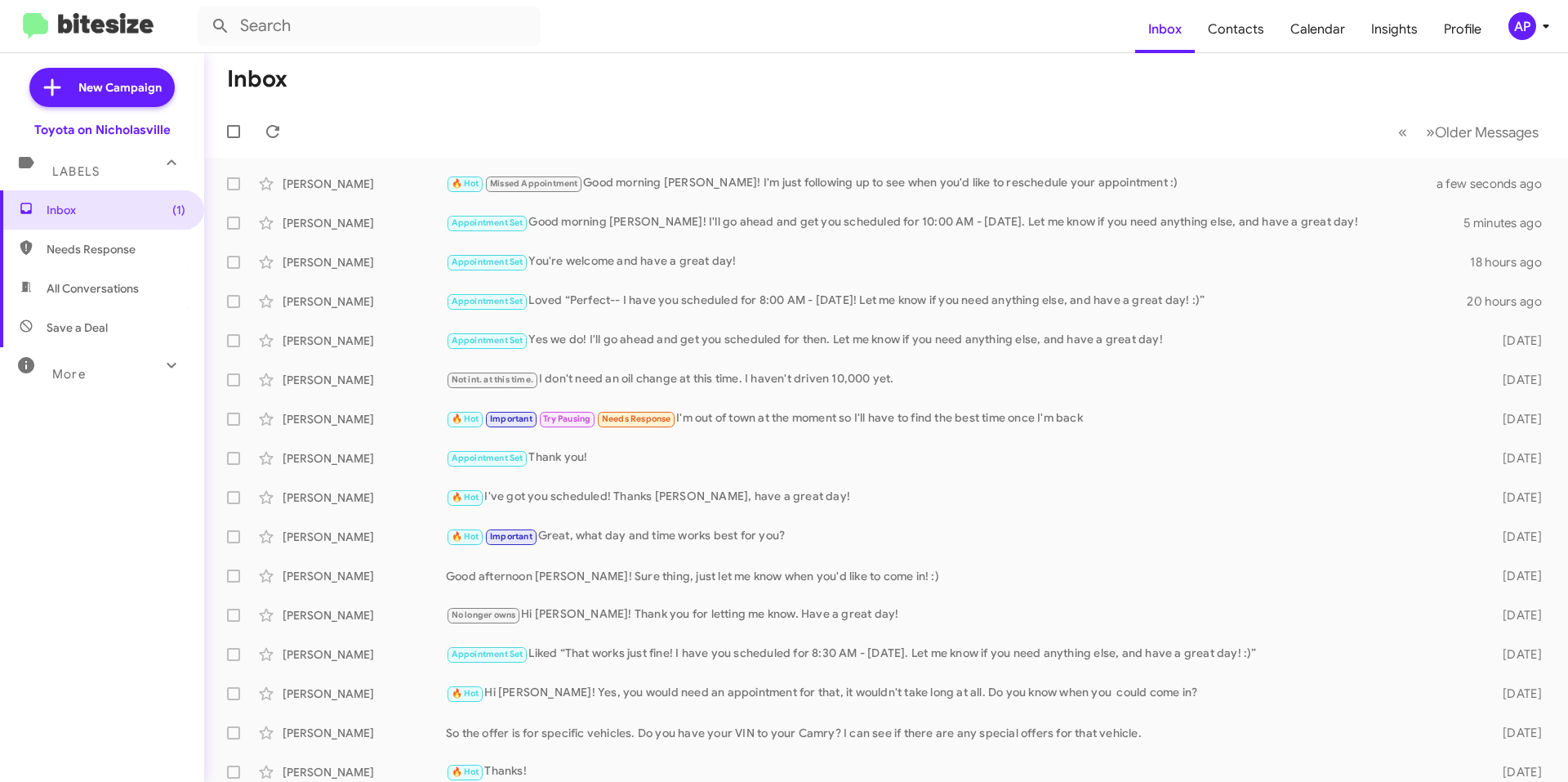
click at [543, 94] on mat-toolbar-row "Inbox" at bounding box center [886, 79] width 1364 height 52
click at [71, 295] on span "All Conversations" at bounding box center [93, 288] width 92 height 16
type input "in:all-conversations"
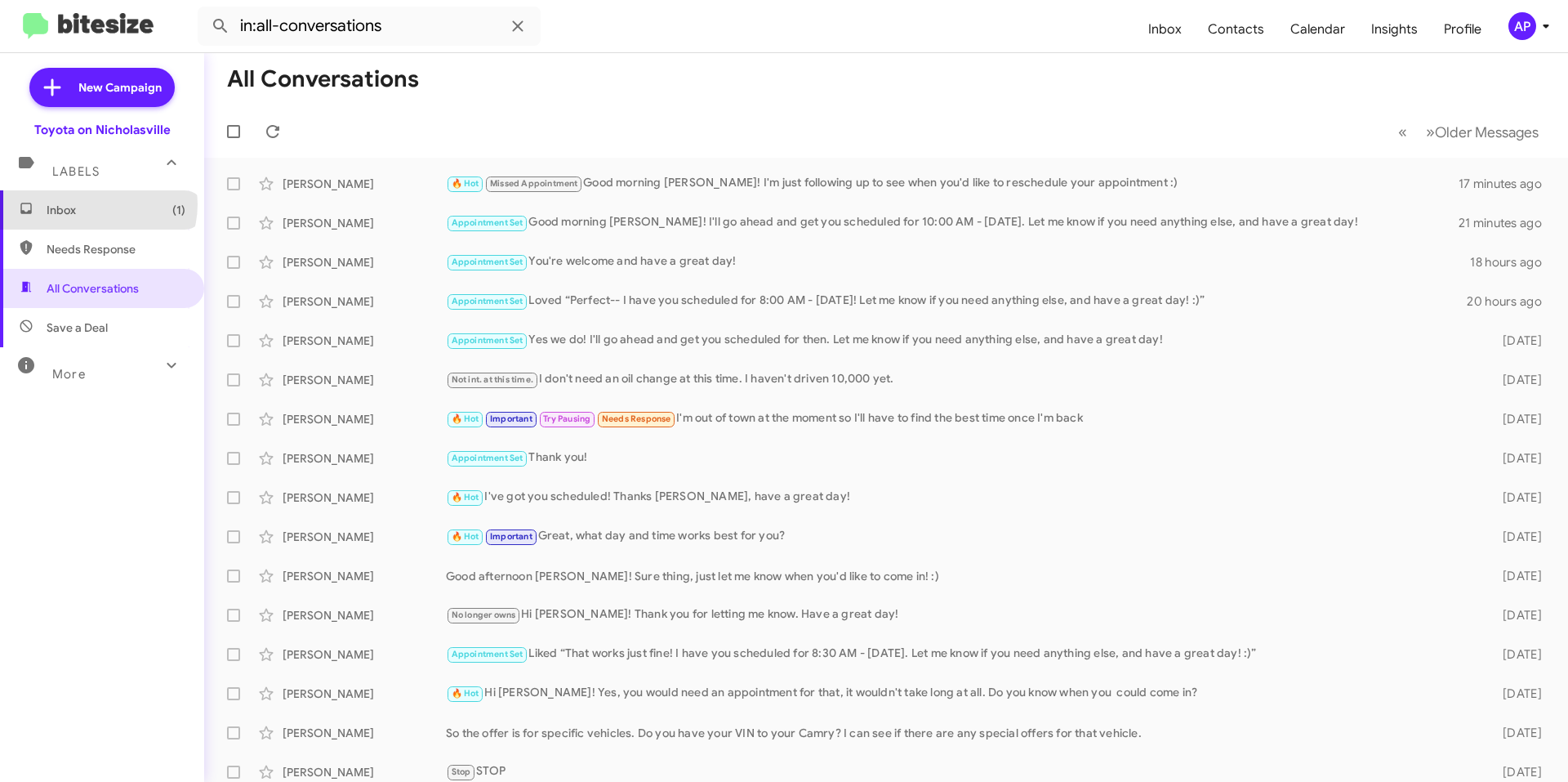
click at [98, 204] on span "Inbox (1)" at bounding box center [117, 209] width 139 height 16
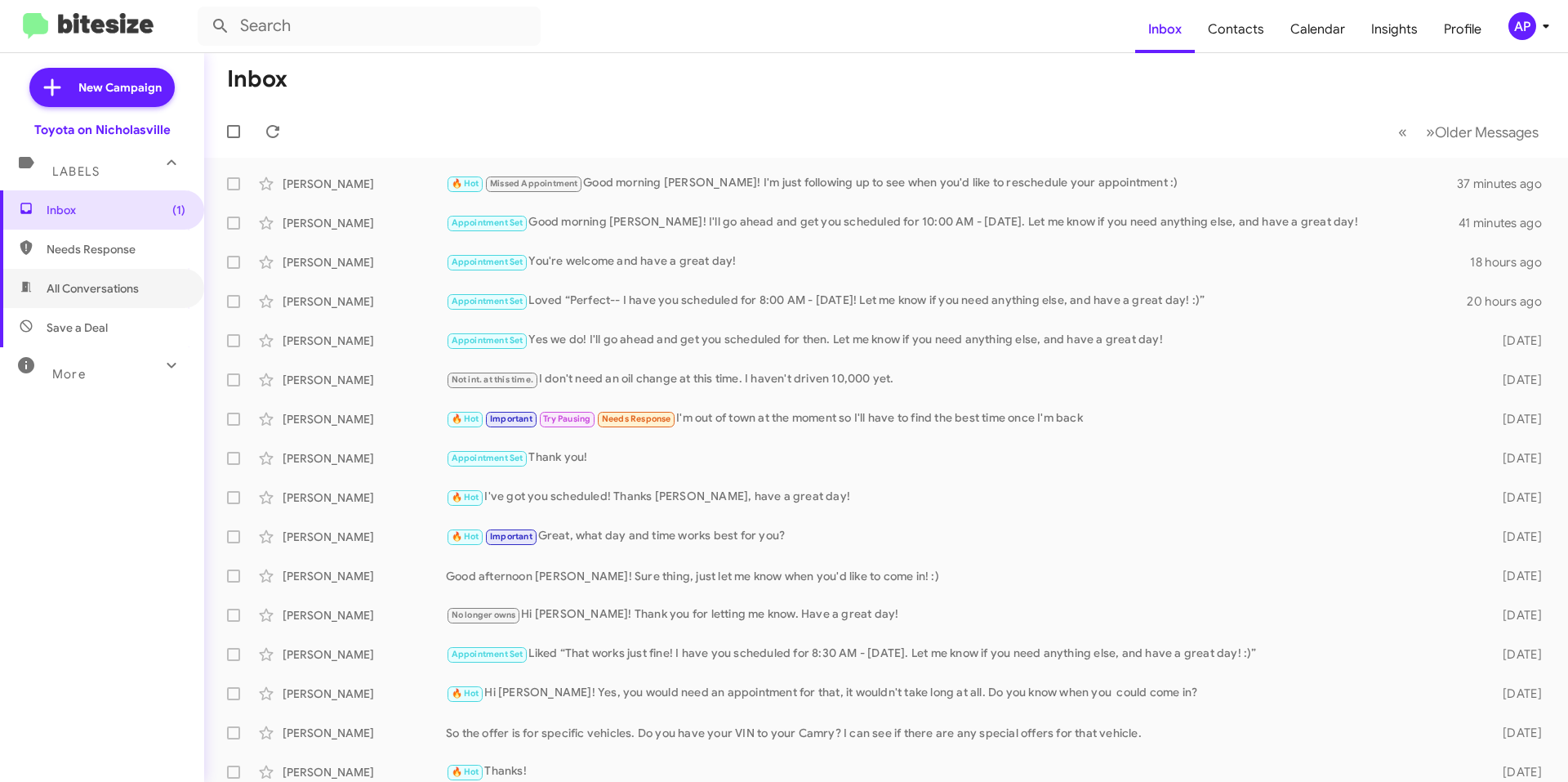
drag, startPoint x: 139, startPoint y: 297, endPoint x: 196, endPoint y: 238, distance: 82.0
click at [139, 297] on span "All Conversations" at bounding box center [102, 288] width 204 height 39
type input "in:all-conversations"
